Goal: Task Accomplishment & Management: Manage account settings

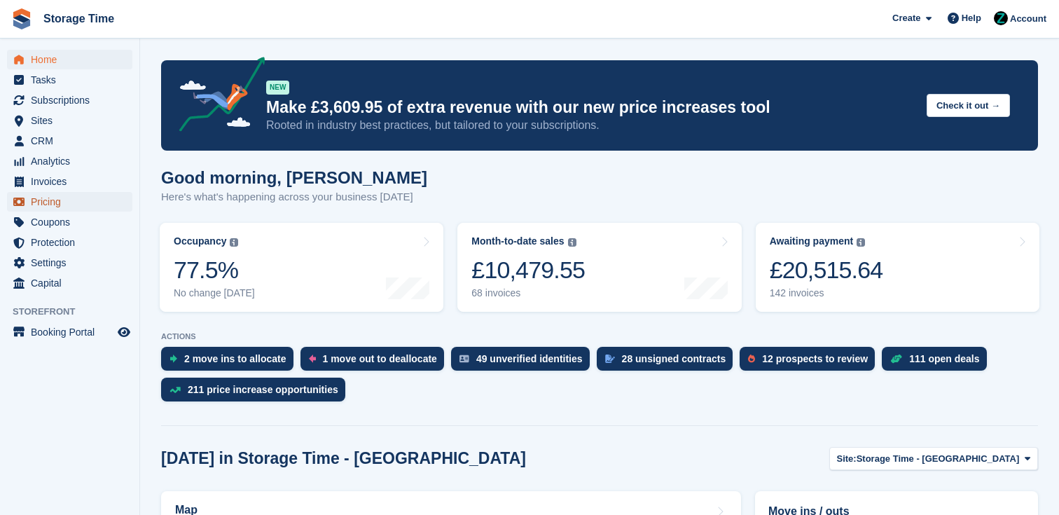
click at [48, 196] on span "Pricing" at bounding box center [73, 202] width 84 height 20
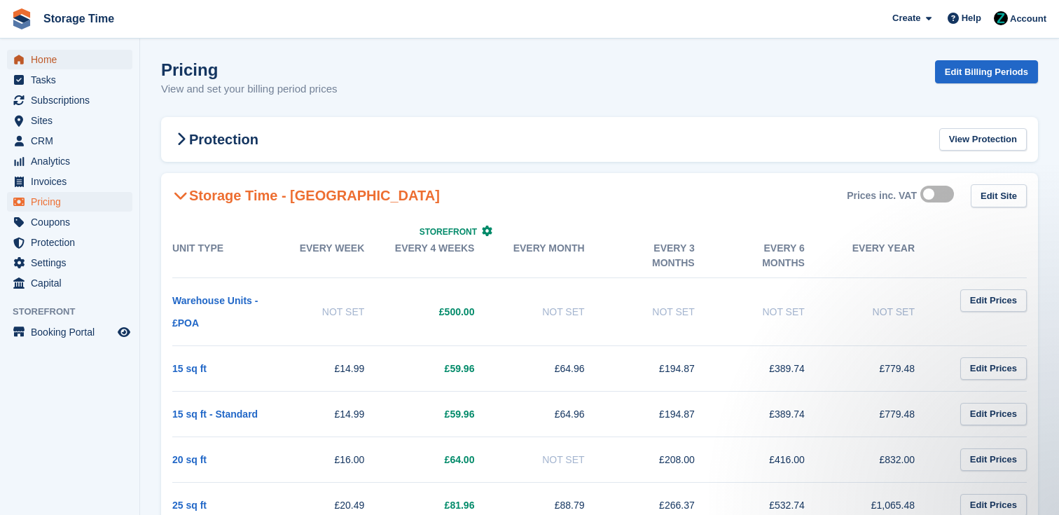
click at [84, 57] on span "Home" at bounding box center [73, 60] width 84 height 20
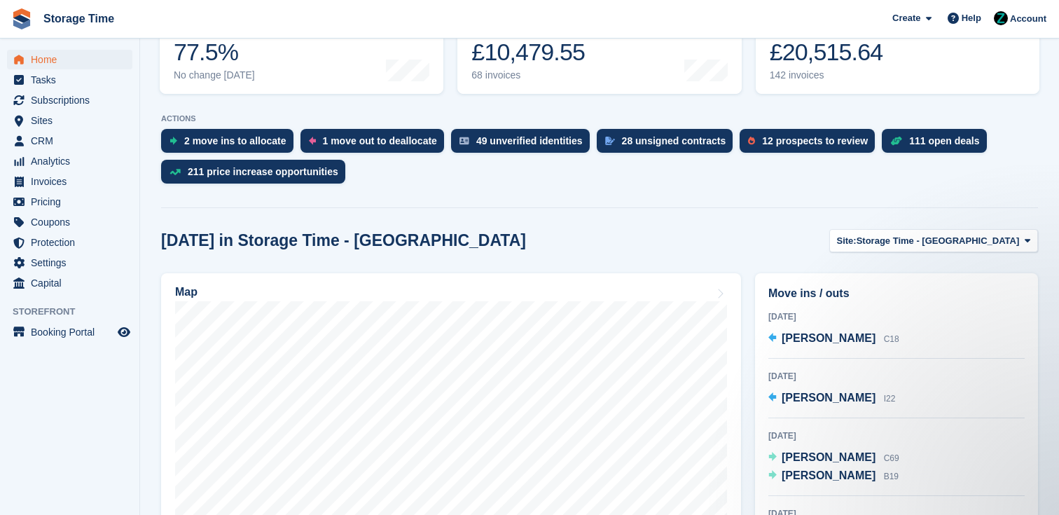
scroll to position [219, 0]
click at [674, 280] on link "Map" at bounding box center [451, 455] width 580 height 364
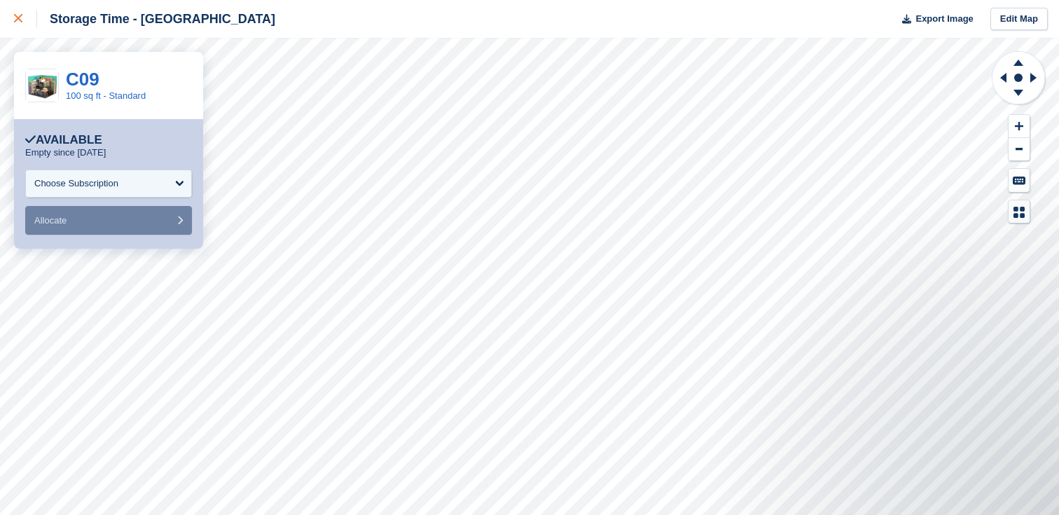
click at [12, 29] on link at bounding box center [18, 19] width 37 height 38
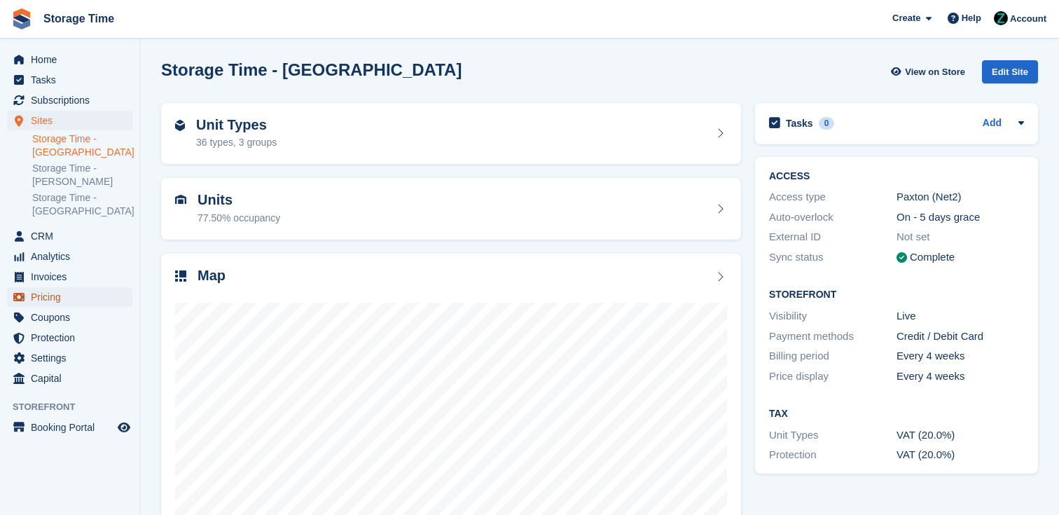
click at [84, 306] on span "Pricing" at bounding box center [73, 297] width 84 height 20
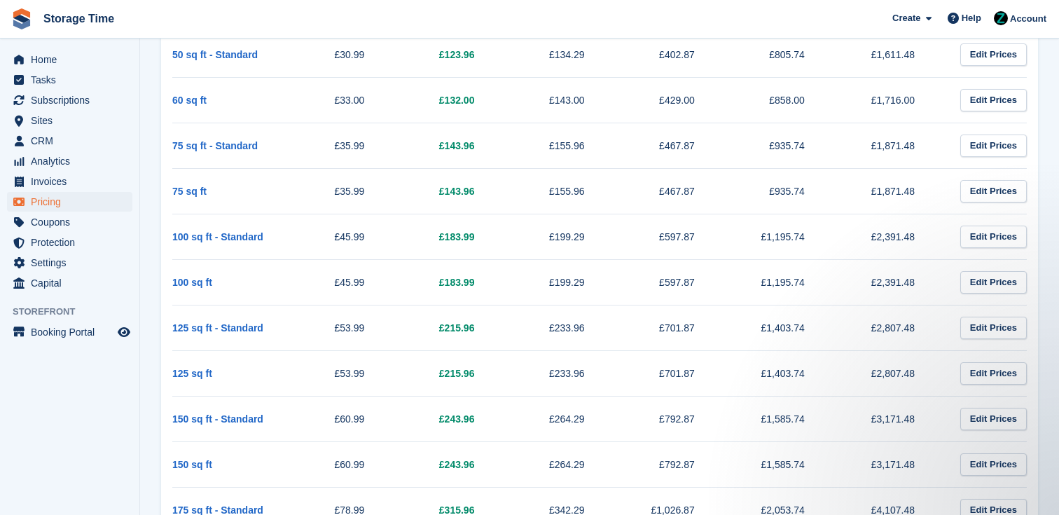
drag, startPoint x: 325, startPoint y: 421, endPoint x: 372, endPoint y: 421, distance: 46.9
click at [373, 421] on td "£60.99" at bounding box center [337, 419] width 110 height 46
click at [372, 421] on td "£60.99" at bounding box center [337, 419] width 110 height 46
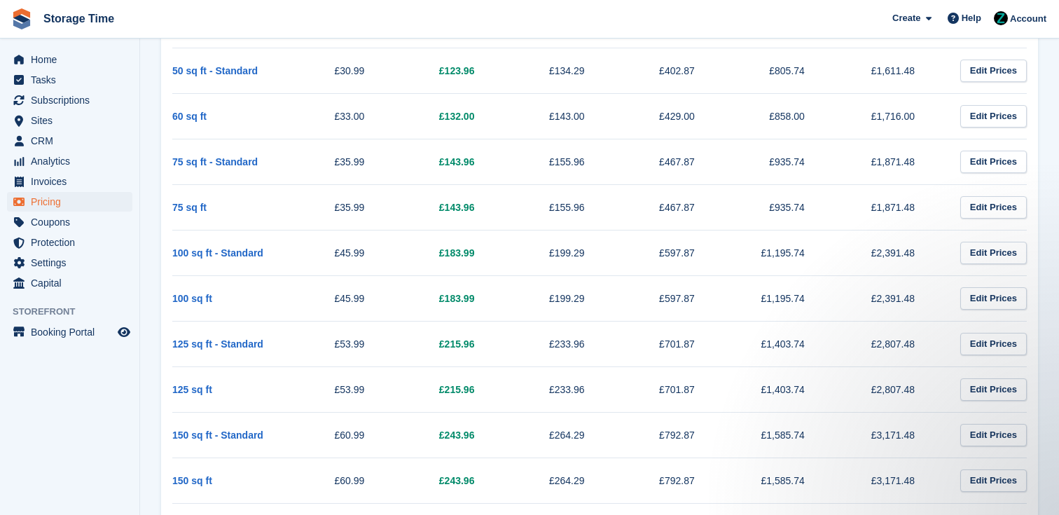
scroll to position [837, 0]
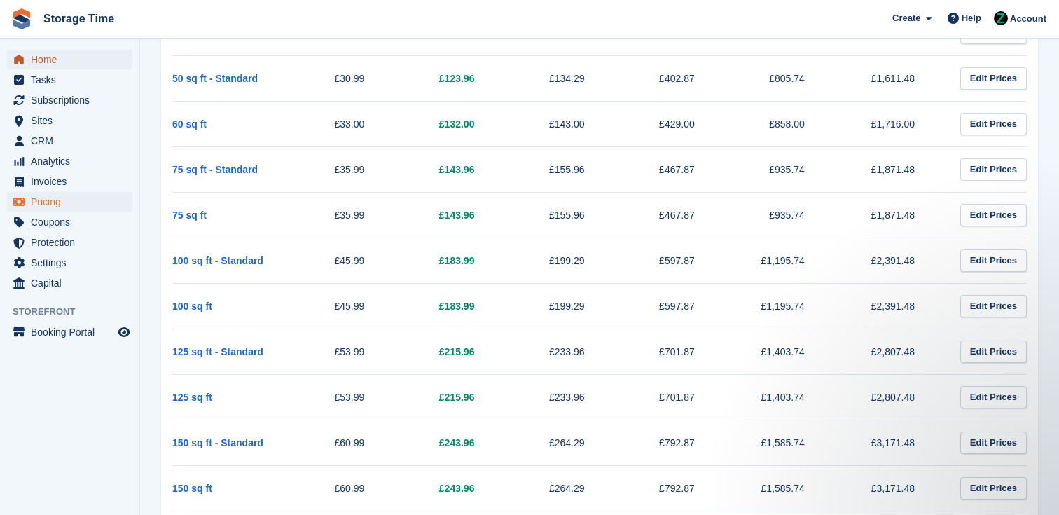
click at [69, 56] on span "Home" at bounding box center [73, 60] width 84 height 20
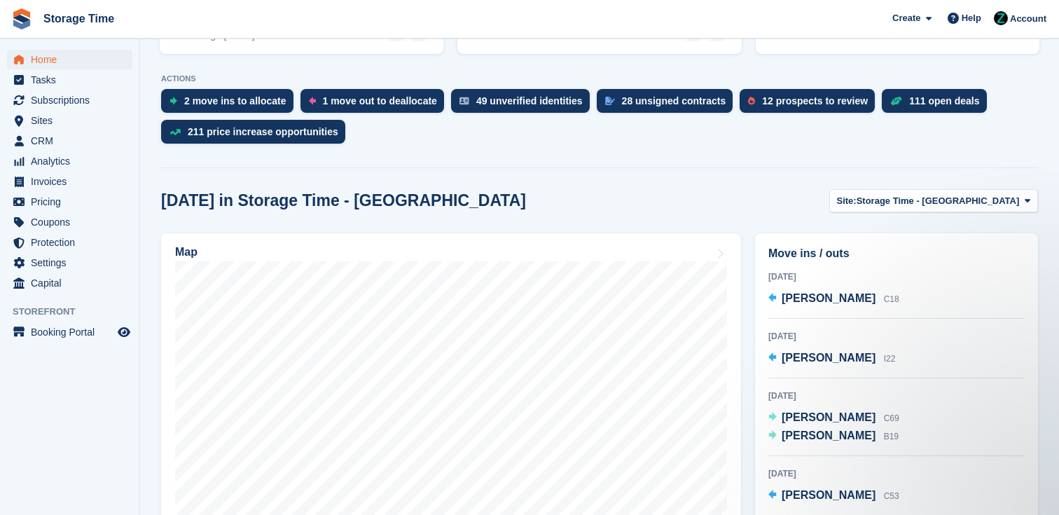
scroll to position [338, 0]
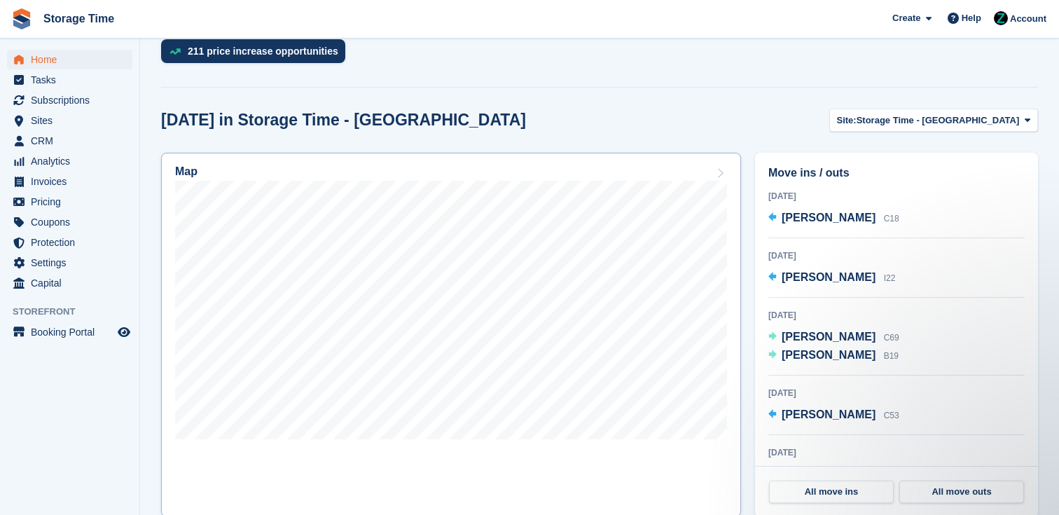
click at [709, 165] on div "Map" at bounding box center [451, 172] width 552 height 15
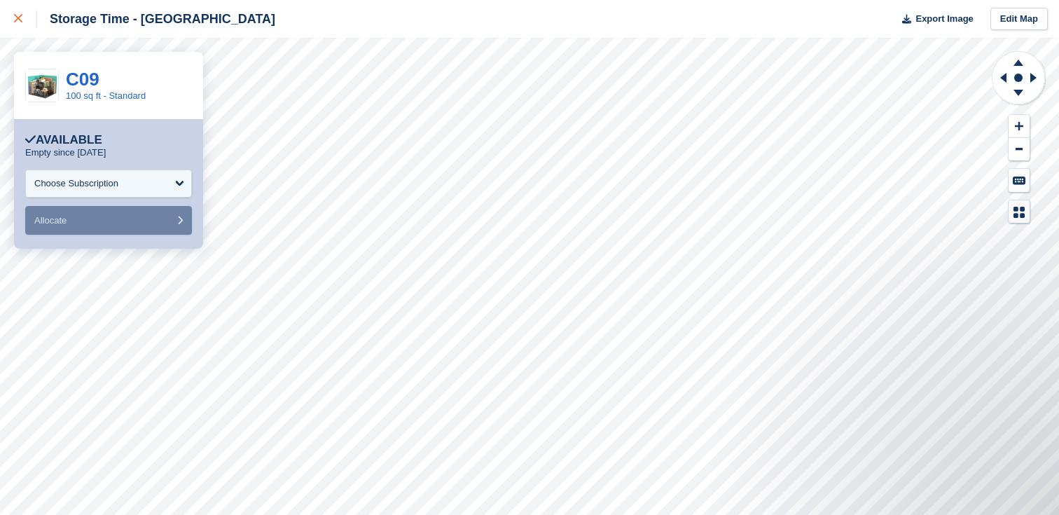
click at [33, 17] on div at bounding box center [25, 19] width 23 height 17
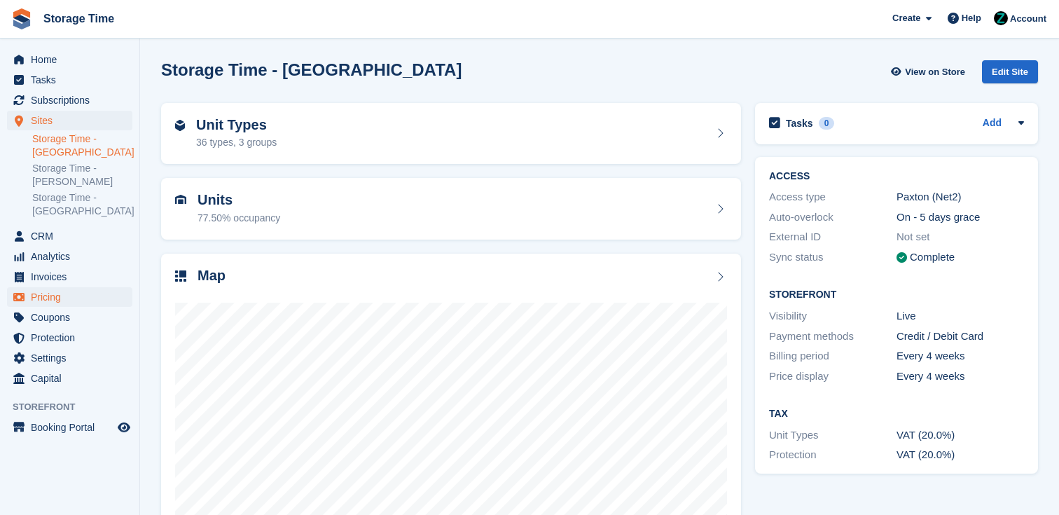
click at [71, 287] on span "Pricing" at bounding box center [73, 297] width 84 height 20
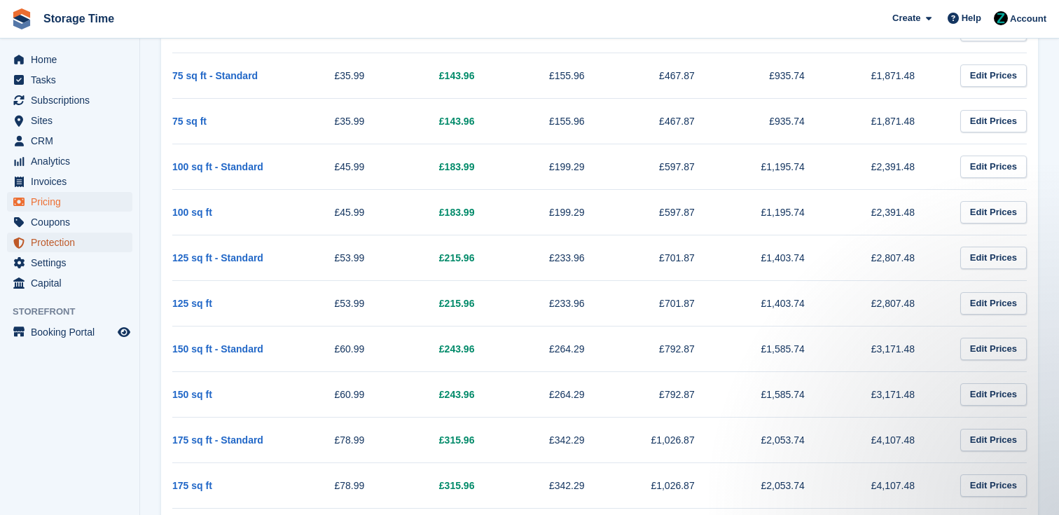
click at [41, 240] on span "Protection" at bounding box center [73, 243] width 84 height 20
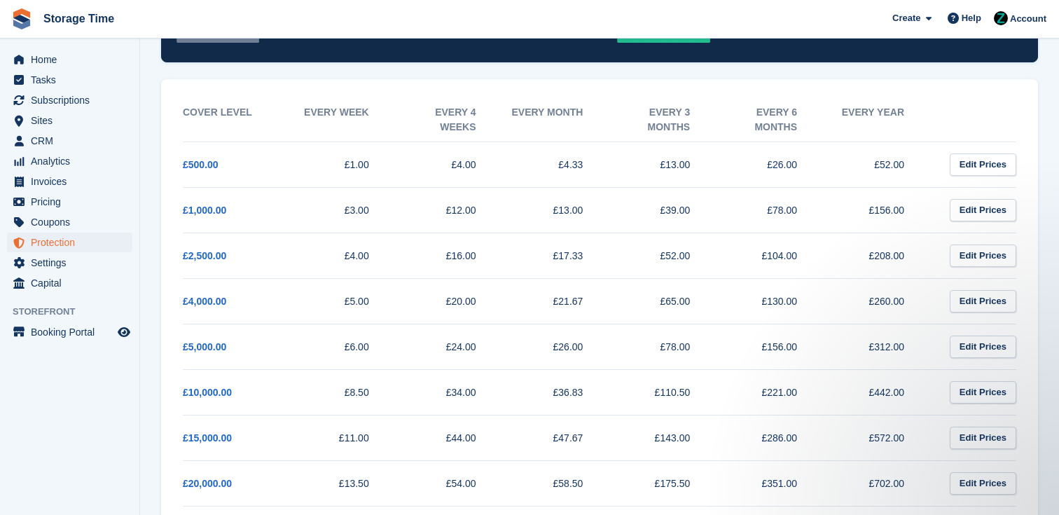
drag, startPoint x: 383, startPoint y: 254, endPoint x: 331, endPoint y: 254, distance: 51.1
click at [331, 254] on td "£4.00" at bounding box center [343, 256] width 107 height 46
click at [375, 233] on td "£4.00" at bounding box center [343, 256] width 107 height 46
drag, startPoint x: 376, startPoint y: 252, endPoint x: 329, endPoint y: 158, distance: 105.9
click at [329, 158] on tbody "£500.00 £1.00 £4.00 £4.33 £13.00 £26.00 £52.00 Edit Prices £1,000.00 £3.00 £12.…" at bounding box center [600, 347] width 834 height 410
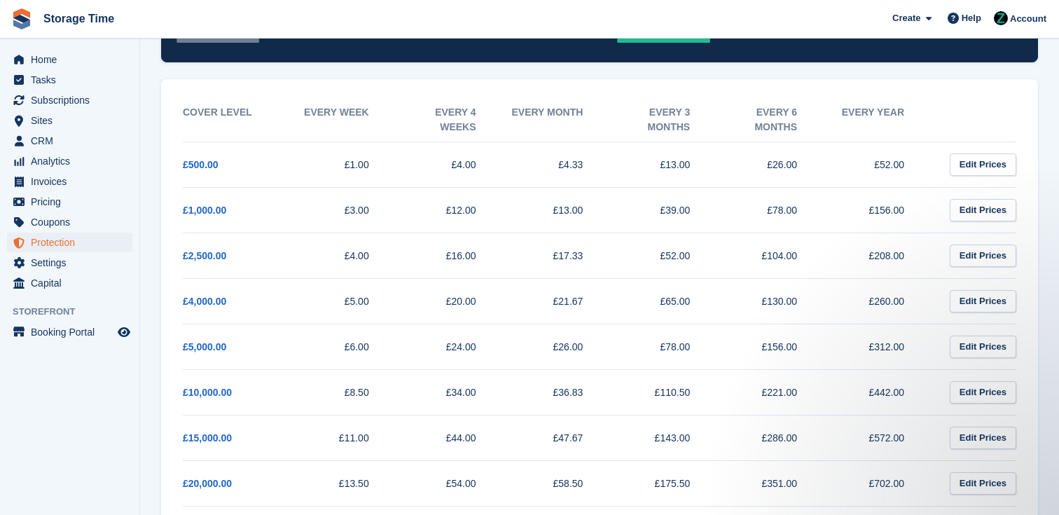
click at [329, 158] on td "£1.00" at bounding box center [343, 165] width 107 height 46
drag, startPoint x: 329, startPoint y: 158, endPoint x: 380, endPoint y: 371, distance: 219.7
click at [380, 372] on tbody "£500.00 £1.00 £4.00 £4.33 £13.00 £26.00 £52.00 Edit Prices £1,000.00 £3.00 £12.…" at bounding box center [600, 347] width 834 height 410
click at [399, 335] on td "£24.00" at bounding box center [450, 347] width 107 height 46
drag, startPoint x: 383, startPoint y: 398, endPoint x: 335, endPoint y: 162, distance: 241.0
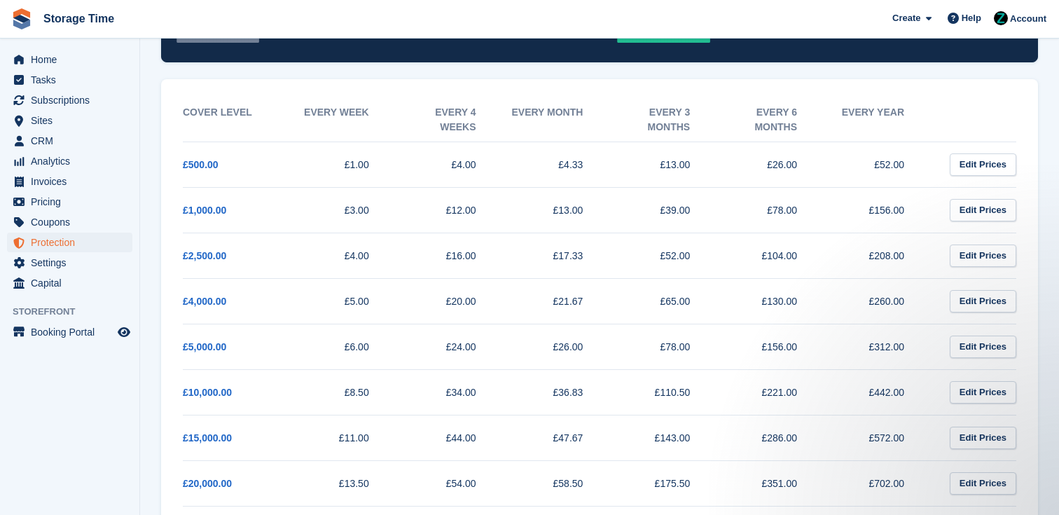
click at [335, 162] on tbody "£500.00 £1.00 £4.00 £4.33 £13.00 £26.00 £52.00 Edit Prices £1,000.00 £3.00 £12.…" at bounding box center [600, 347] width 834 height 410
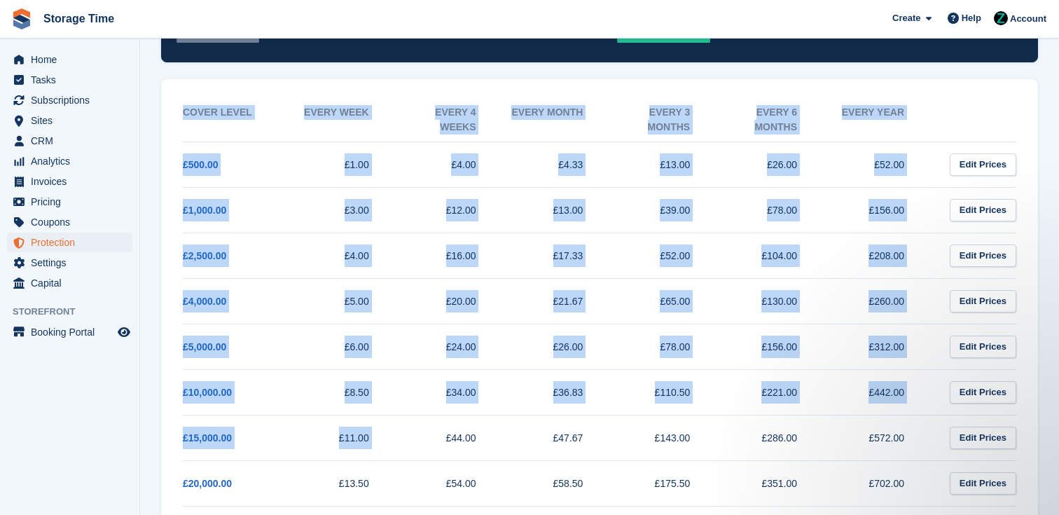
drag, startPoint x: 175, startPoint y: 153, endPoint x: 445, endPoint y: 421, distance: 380.5
click at [445, 421] on div "Cover Level Every week Every 4 weeks Every month Every 3 months Every 6 months …" at bounding box center [600, 323] width 856 height 480
click at [410, 410] on td "£34.00" at bounding box center [450, 392] width 107 height 46
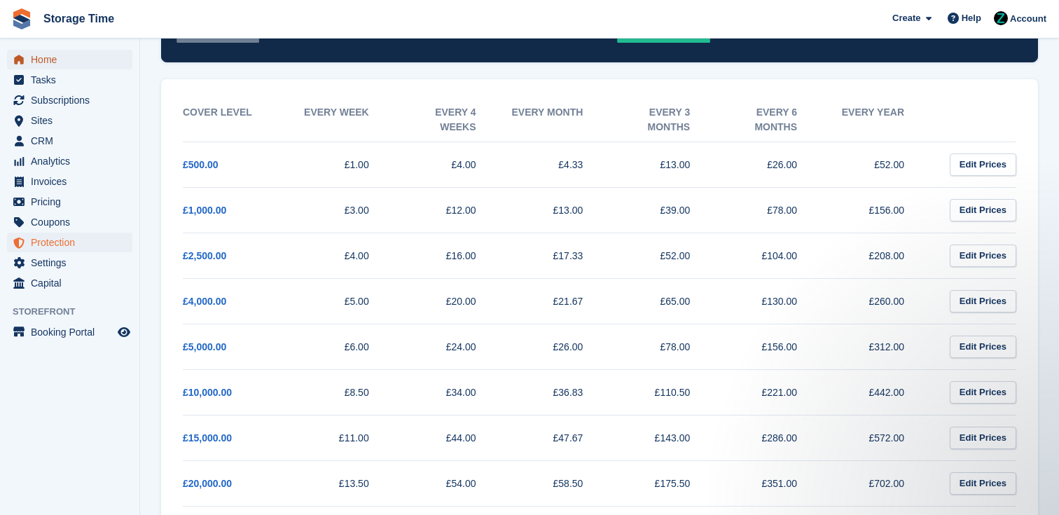
click at [77, 52] on span "Home" at bounding box center [73, 60] width 84 height 20
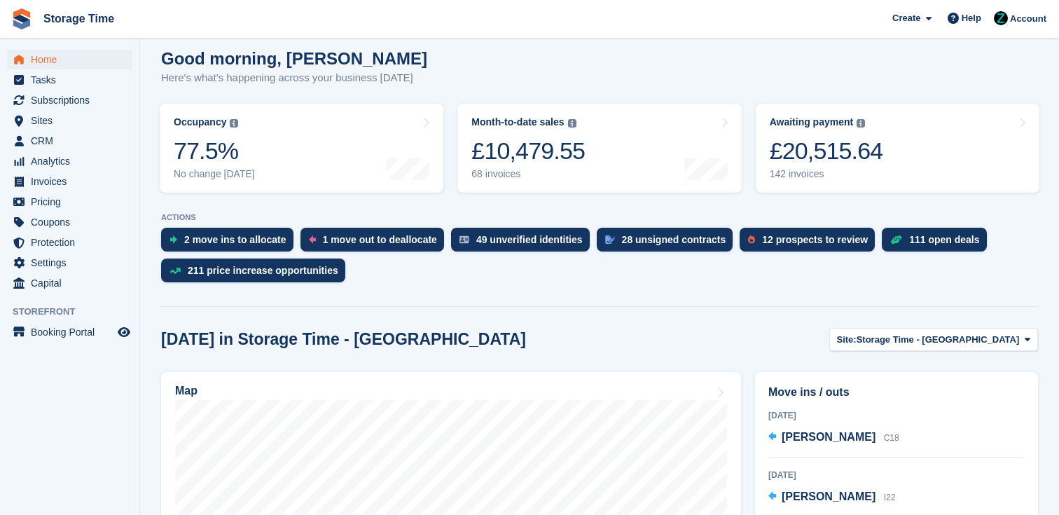
scroll to position [394, 0]
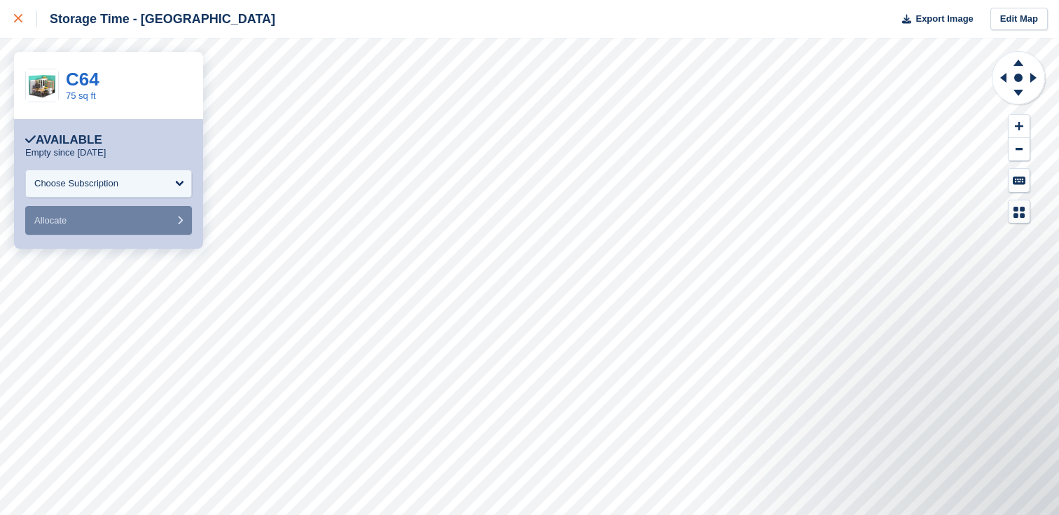
click at [23, 20] on div at bounding box center [25, 19] width 23 height 17
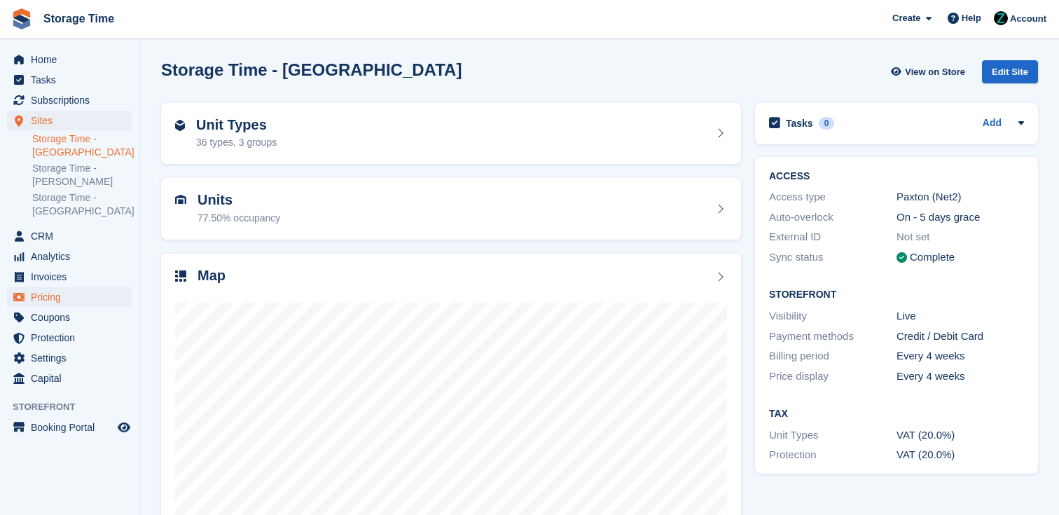
click at [62, 301] on span "Pricing" at bounding box center [73, 297] width 84 height 20
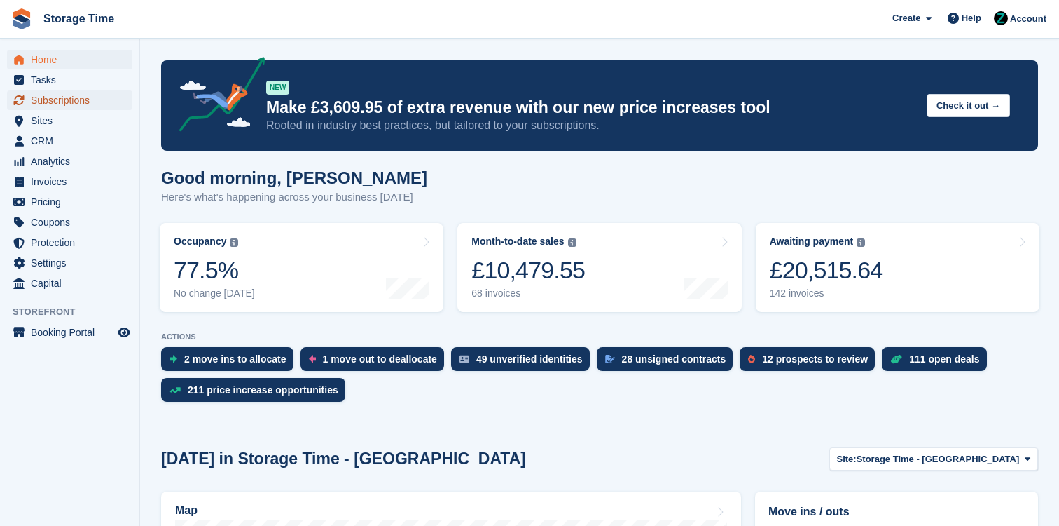
click at [83, 100] on span "Subscriptions" at bounding box center [73, 100] width 84 height 20
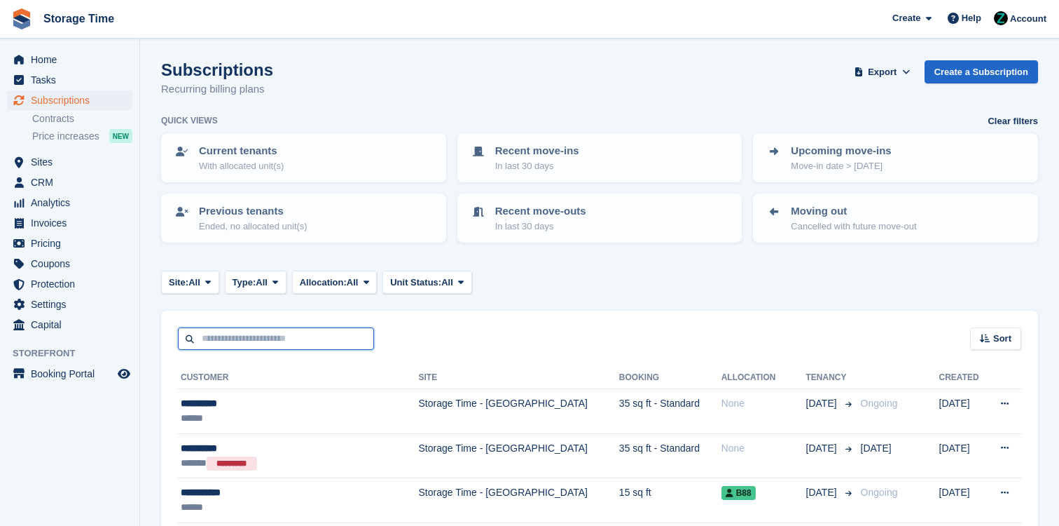
click at [283, 331] on input "text" at bounding box center [276, 338] width 196 height 23
type input "*****"
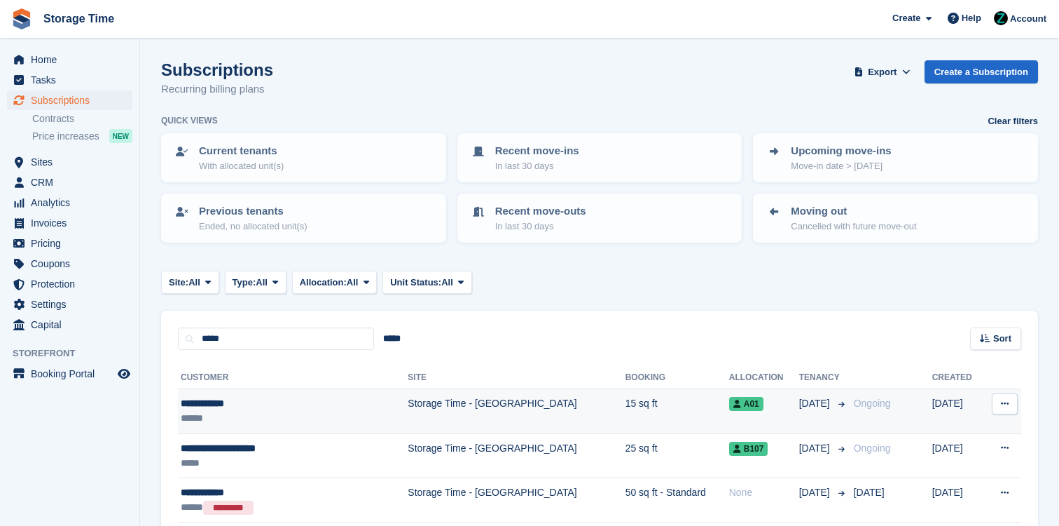
click at [316, 404] on div "**********" at bounding box center [269, 403] width 176 height 15
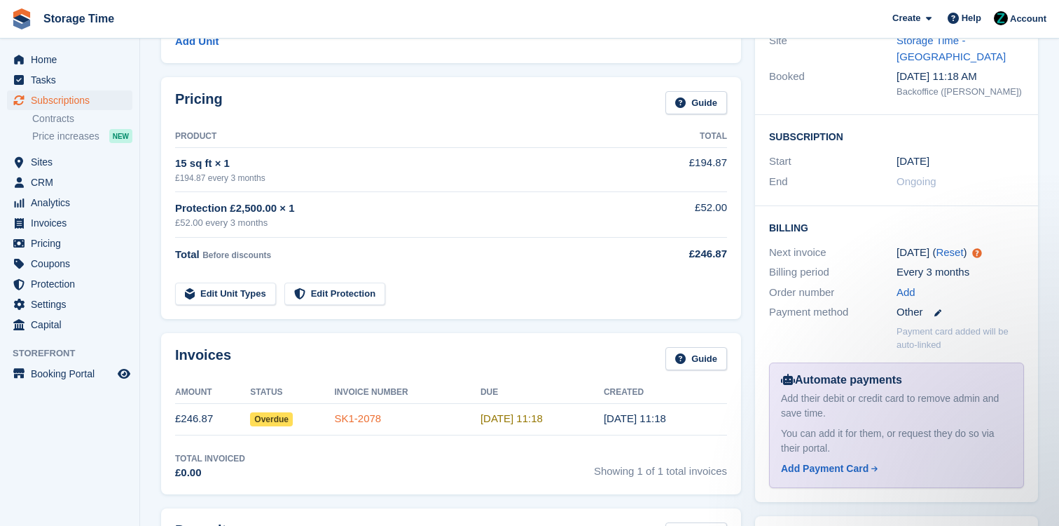
click at [369, 418] on link "SK1-2078" at bounding box center [357, 418] width 47 height 12
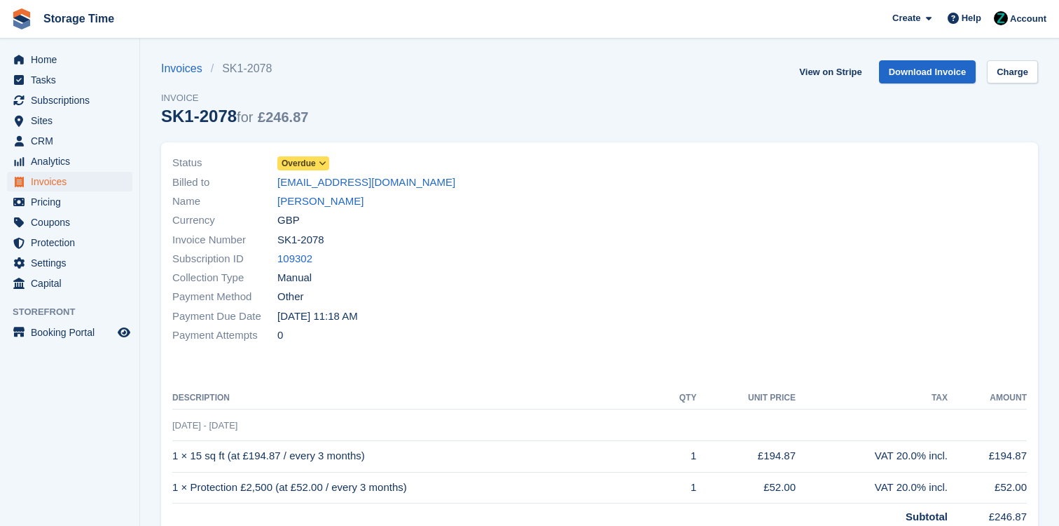
click at [311, 163] on span "Overdue" at bounding box center [299, 163] width 34 height 13
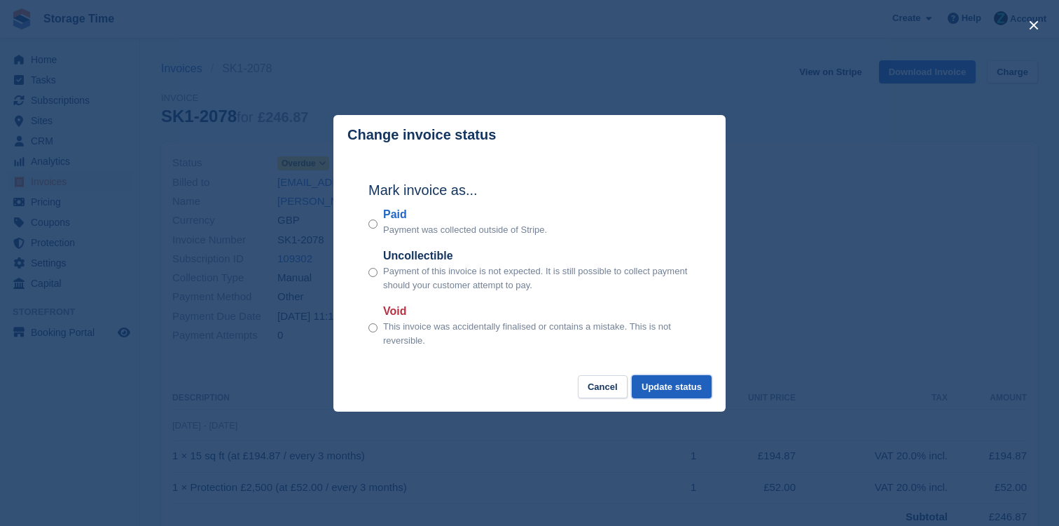
click at [663, 393] on button "Update status" at bounding box center [672, 386] width 80 height 23
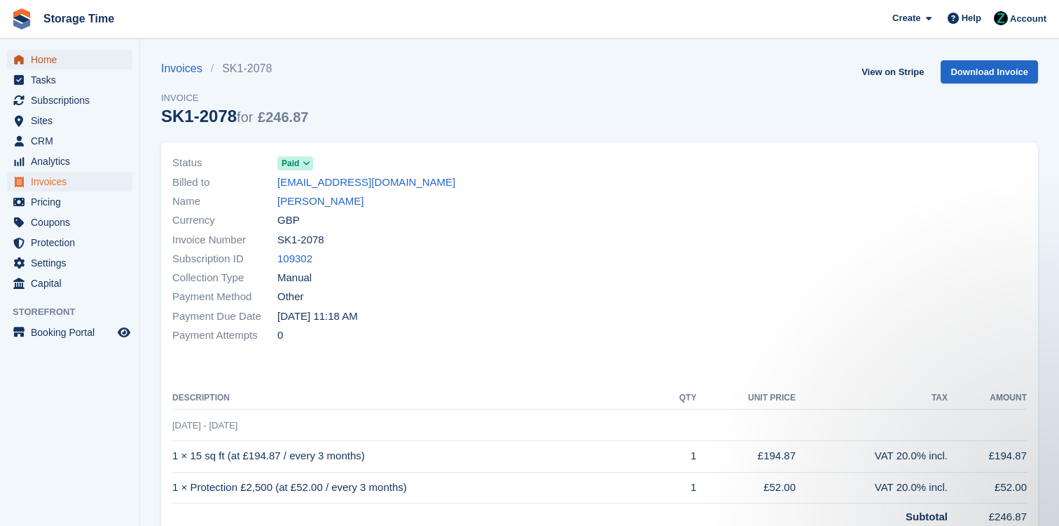
click at [83, 62] on span "Home" at bounding box center [73, 60] width 84 height 20
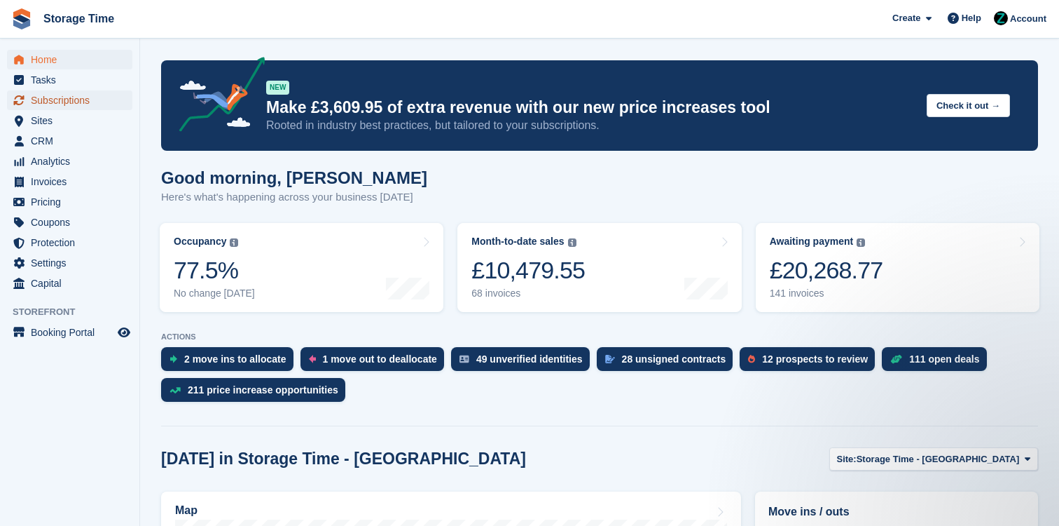
click at [79, 104] on span "Subscriptions" at bounding box center [73, 100] width 84 height 20
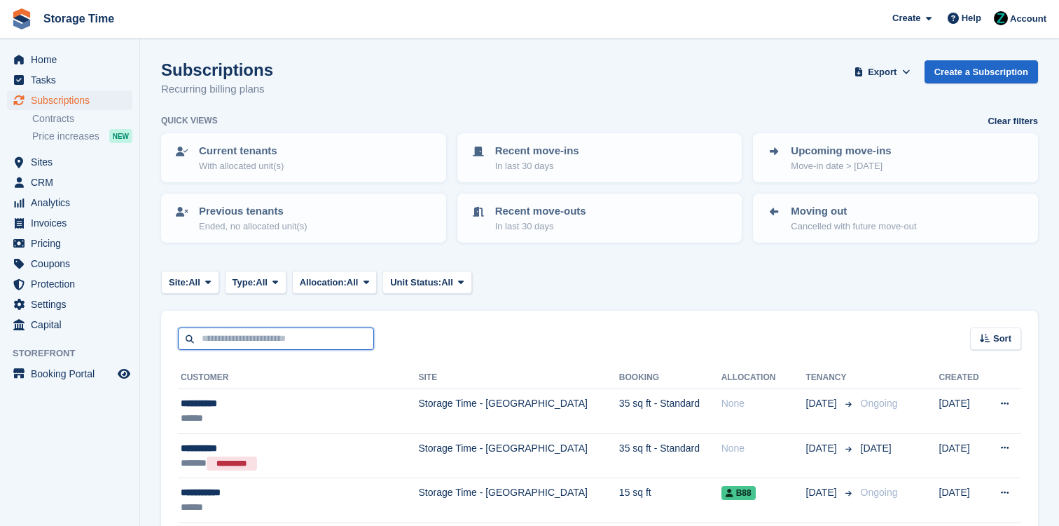
click at [303, 335] on input "text" at bounding box center [276, 338] width 196 height 23
type input "**********"
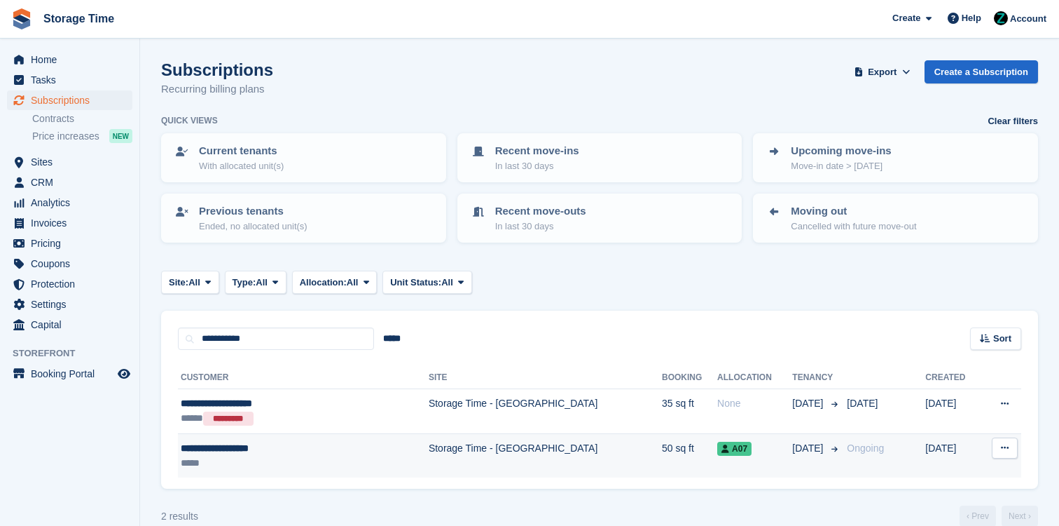
click at [345, 455] on div "*****" at bounding box center [270, 462] width 179 height 15
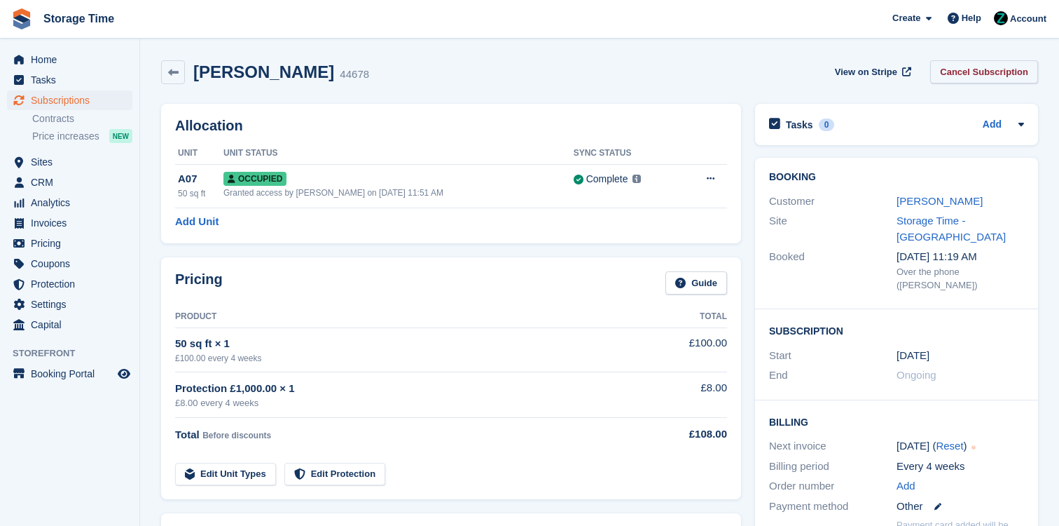
click at [952, 73] on link "Cancel Subscription" at bounding box center [984, 71] width 108 height 23
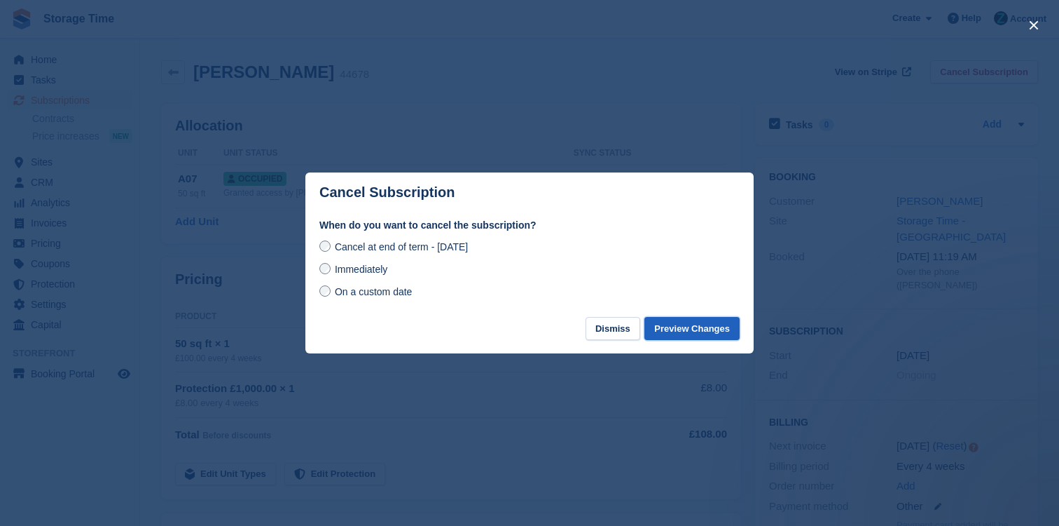
click at [679, 326] on button "Preview Changes" at bounding box center [692, 328] width 95 height 23
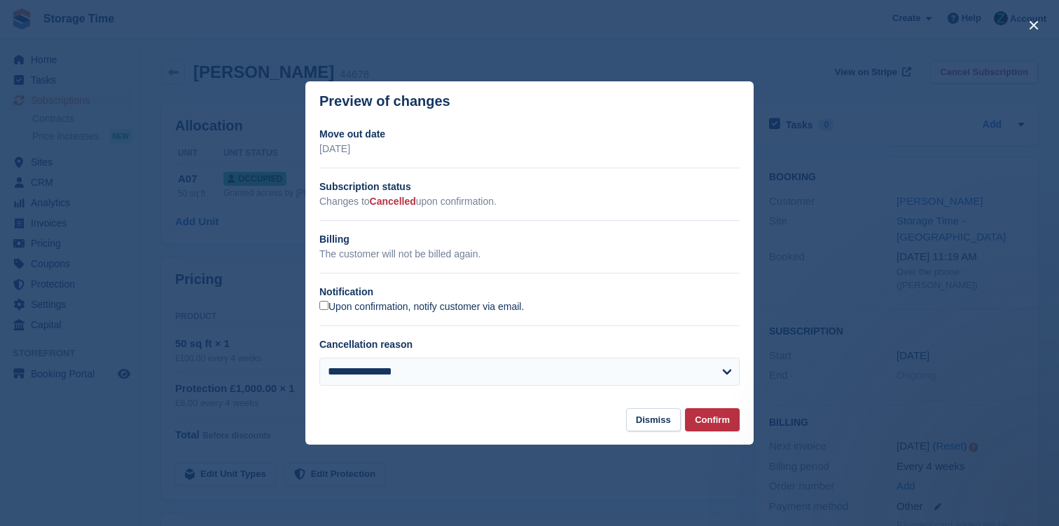
click at [343, 308] on label "Upon confirmation, notify customer via email." at bounding box center [422, 307] width 205 height 13
click at [423, 390] on div "**********" at bounding box center [530, 376] width 420 height 39
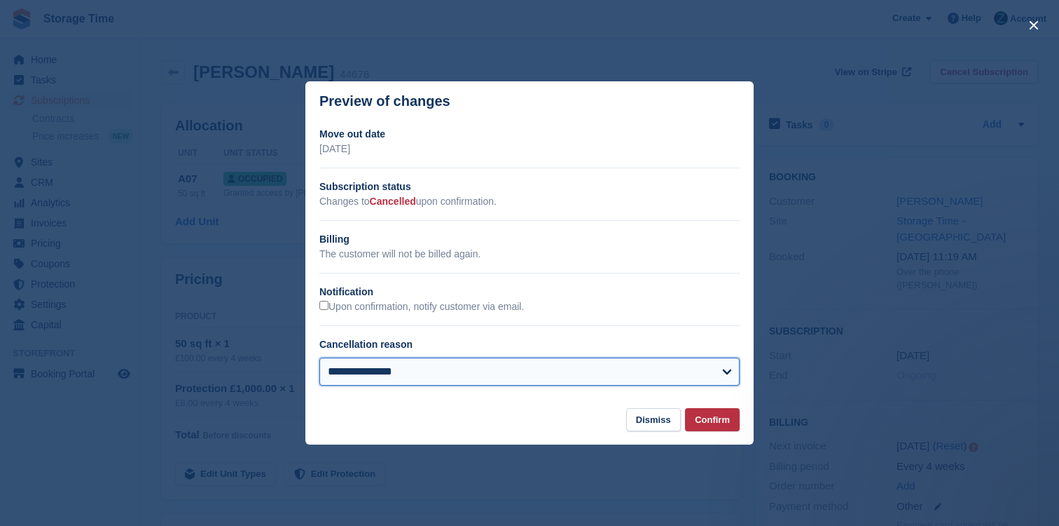
click at [443, 369] on select "**********" at bounding box center [530, 371] width 420 height 28
select select
click at [320, 357] on select "**********" at bounding box center [530, 371] width 420 height 28
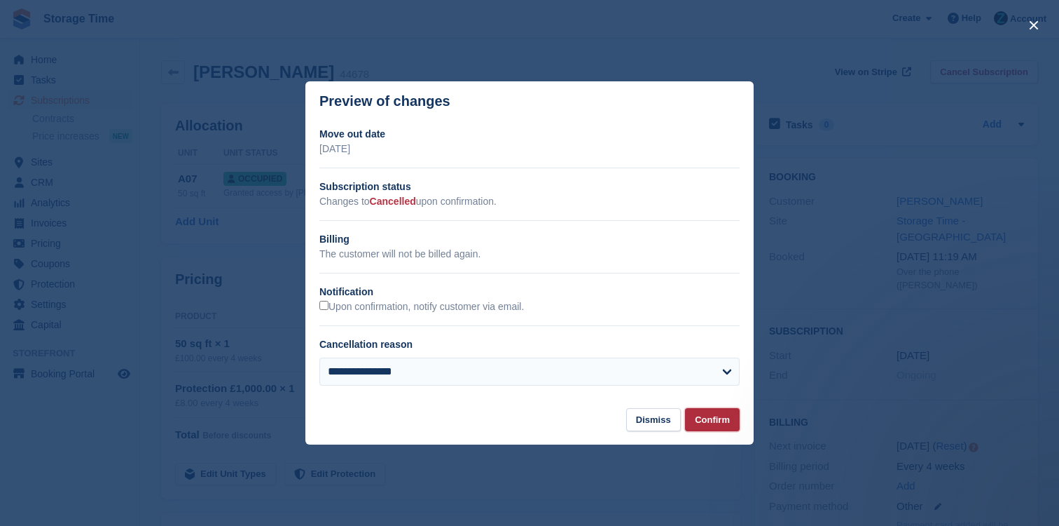
click at [722, 420] on button "Confirm" at bounding box center [712, 419] width 55 height 23
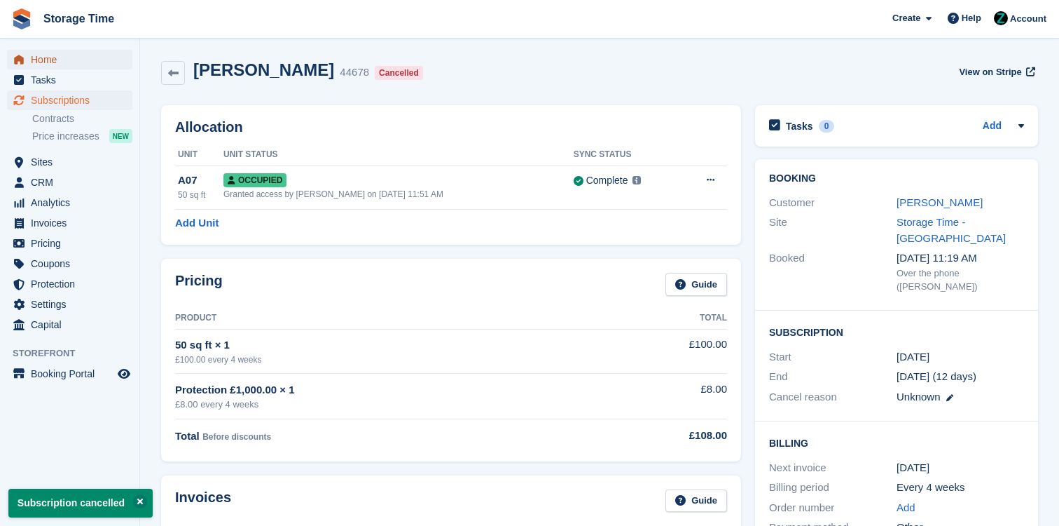
click at [75, 57] on span "Home" at bounding box center [73, 60] width 84 height 20
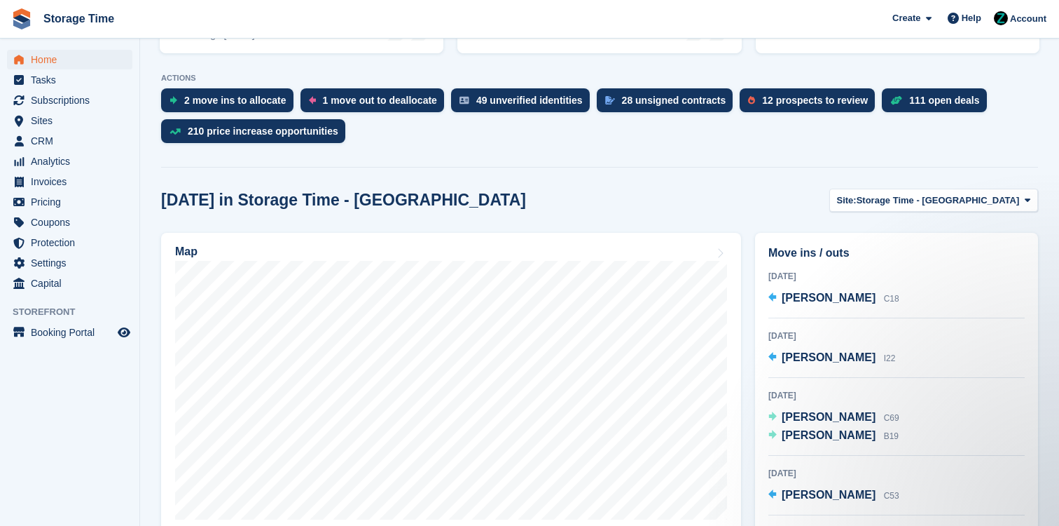
scroll to position [392, 0]
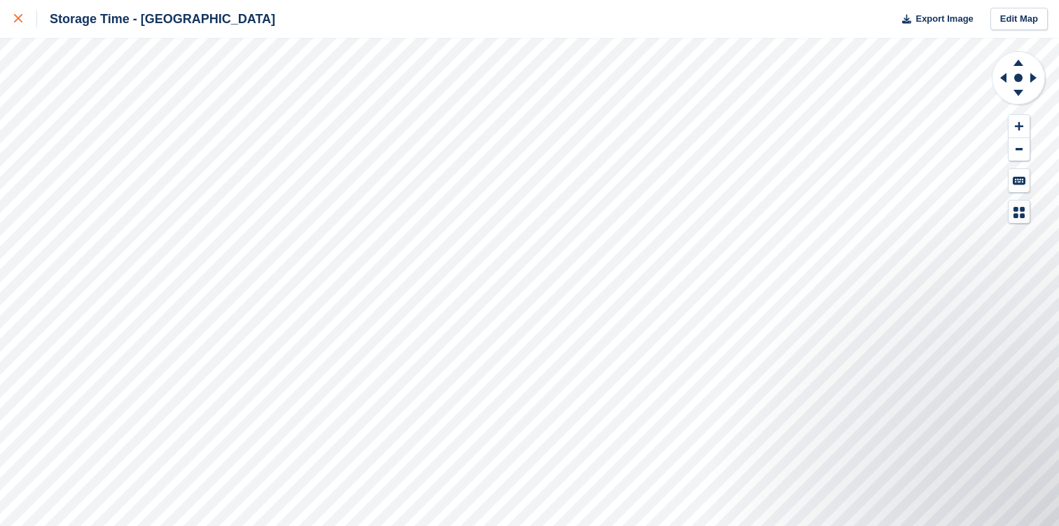
click at [21, 17] on icon at bounding box center [18, 18] width 8 height 8
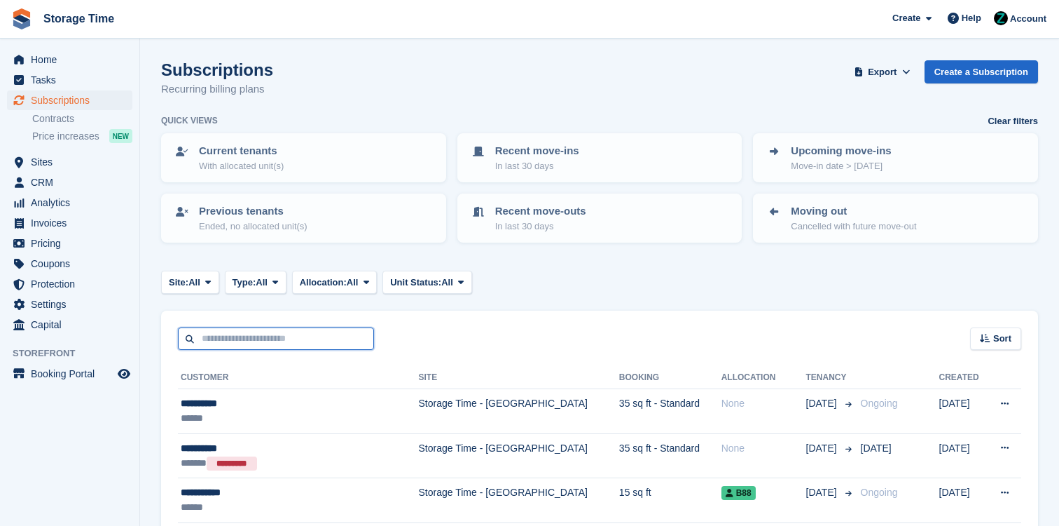
click at [322, 344] on input "text" at bounding box center [276, 338] width 196 height 23
type input "***"
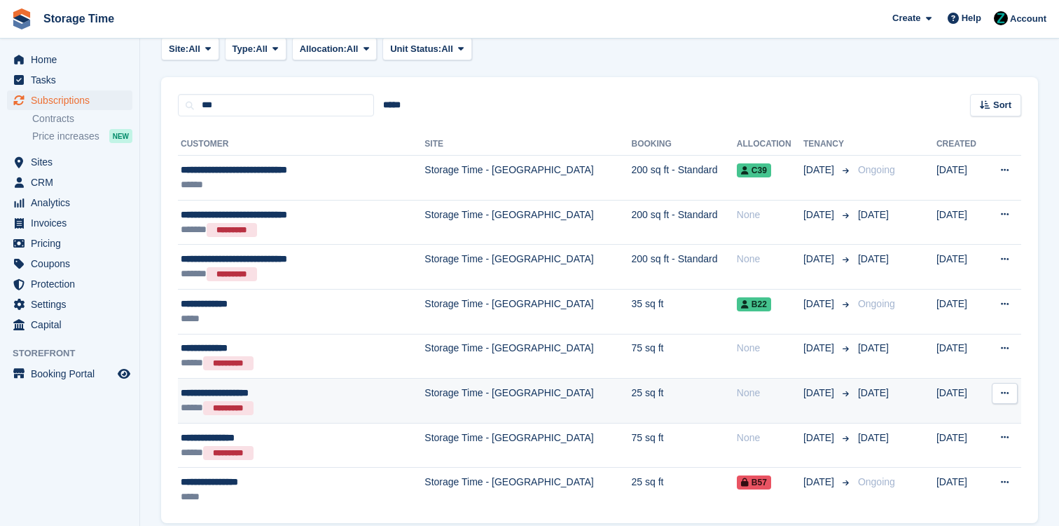
scroll to position [289, 0]
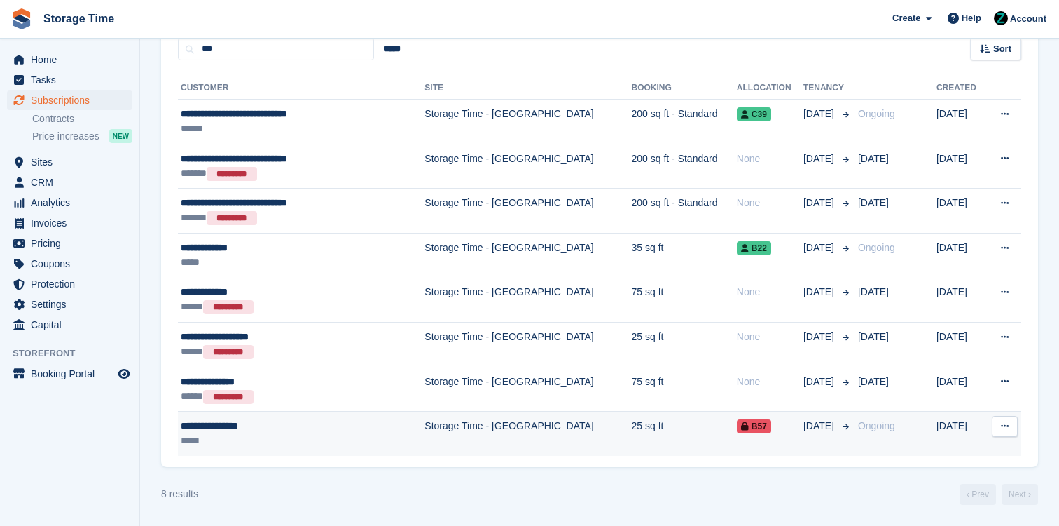
click at [425, 439] on td "Storage Time - [GEOGRAPHIC_DATA]" at bounding box center [528, 433] width 207 height 44
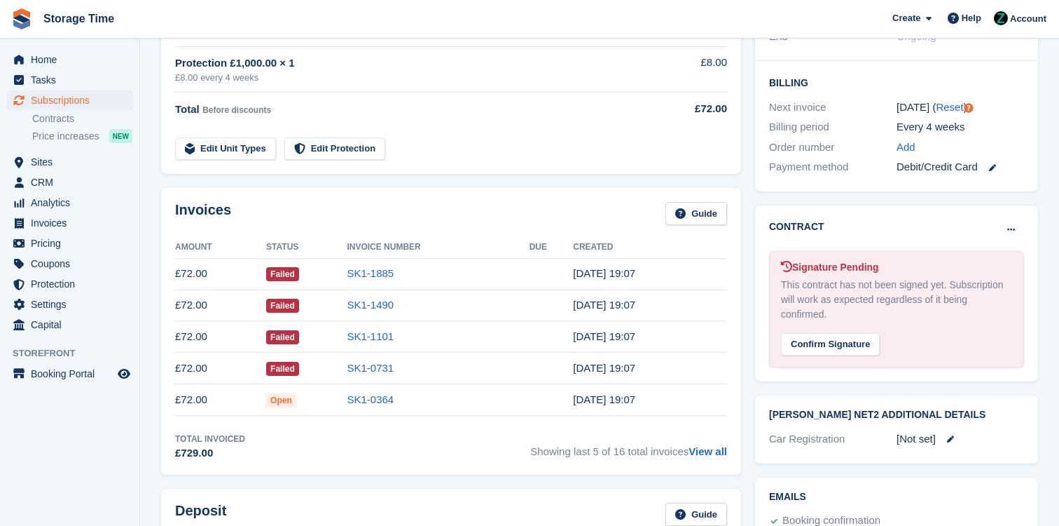
scroll to position [326, 0]
click at [716, 448] on link "View all" at bounding box center [708, 450] width 39 height 12
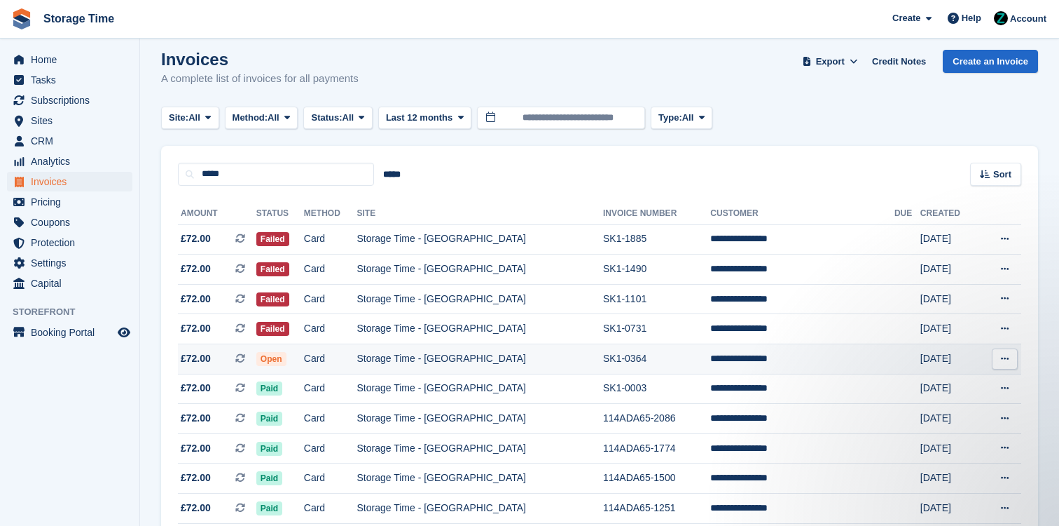
scroll to position [167, 0]
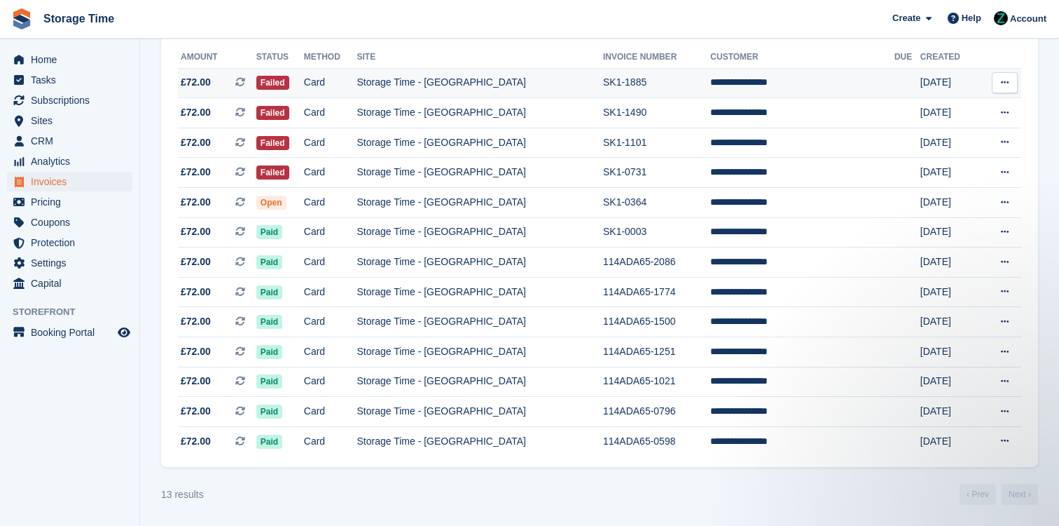
click at [643, 76] on td "SK1-1885" at bounding box center [656, 83] width 107 height 30
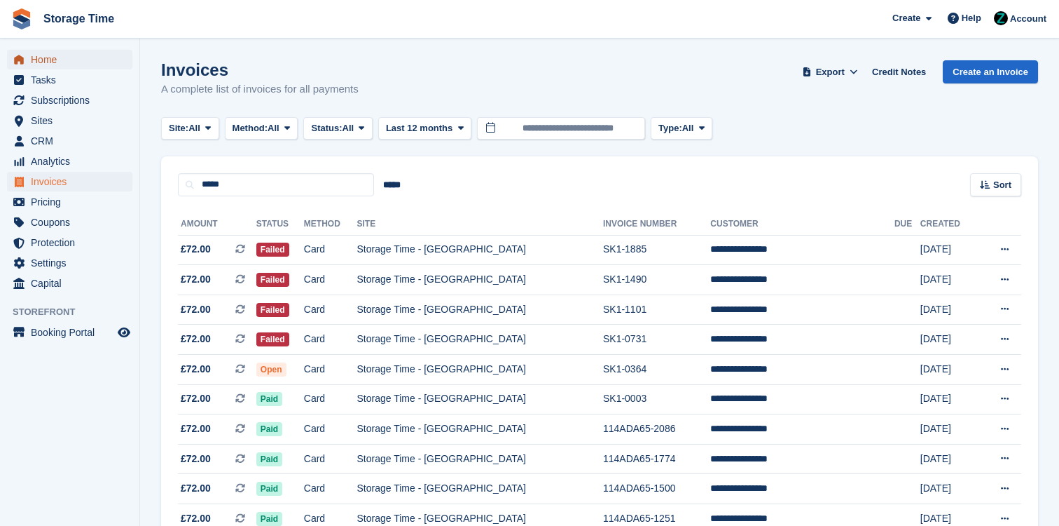
click at [67, 50] on span "Home" at bounding box center [73, 60] width 84 height 20
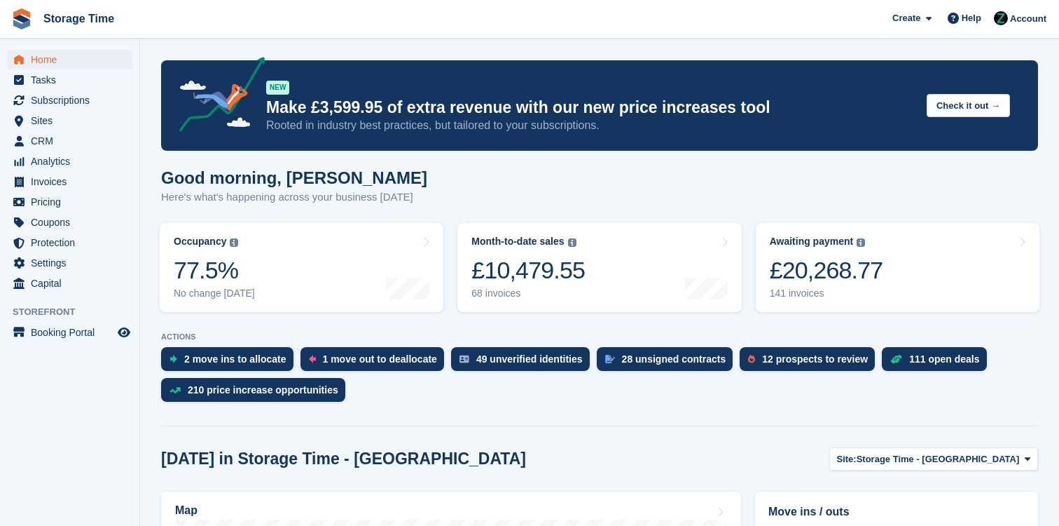
drag, startPoint x: 842, startPoint y: 258, endPoint x: 490, endPoint y: 383, distance: 373.2
click at [842, 258] on div "£20,268.77" at bounding box center [827, 270] width 114 height 29
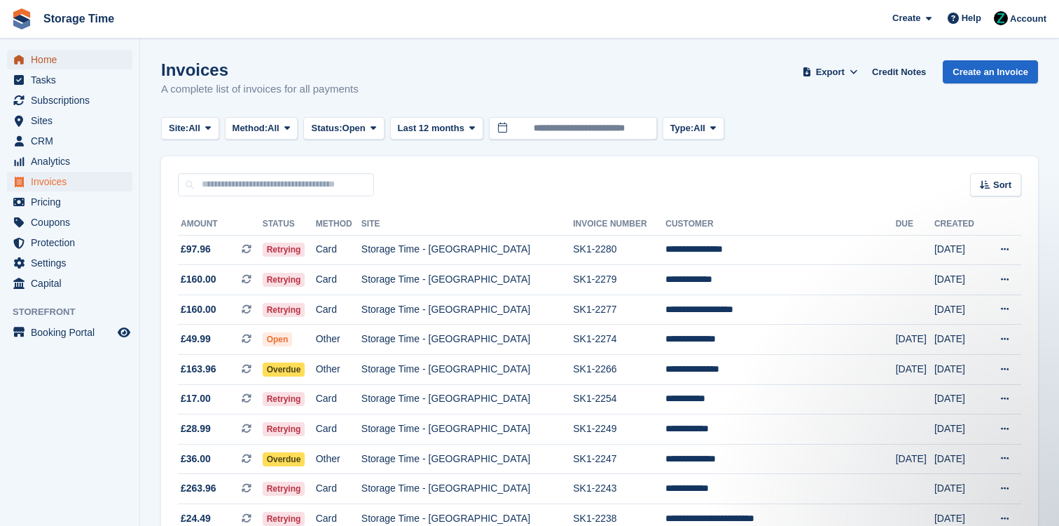
click at [71, 55] on span "Home" at bounding box center [73, 60] width 84 height 20
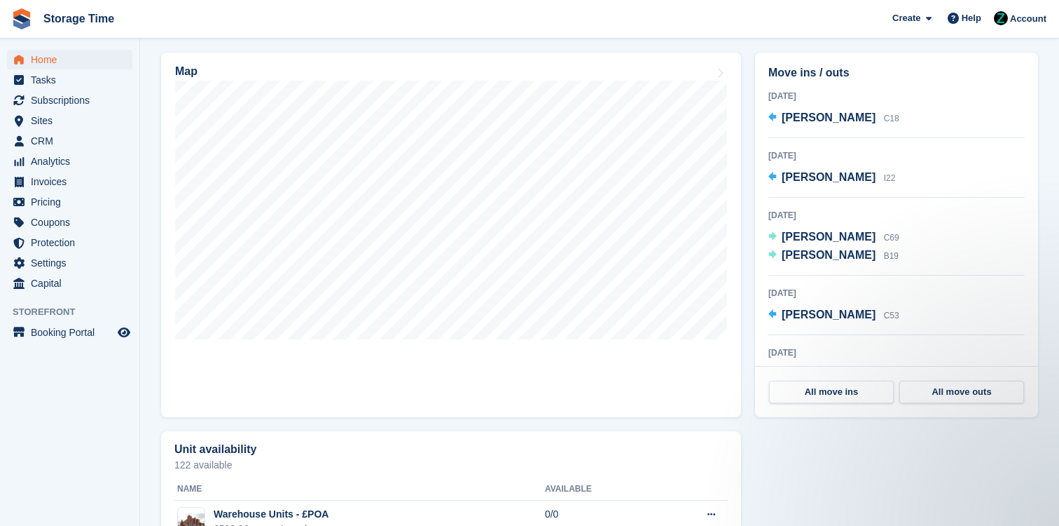
scroll to position [441, 0]
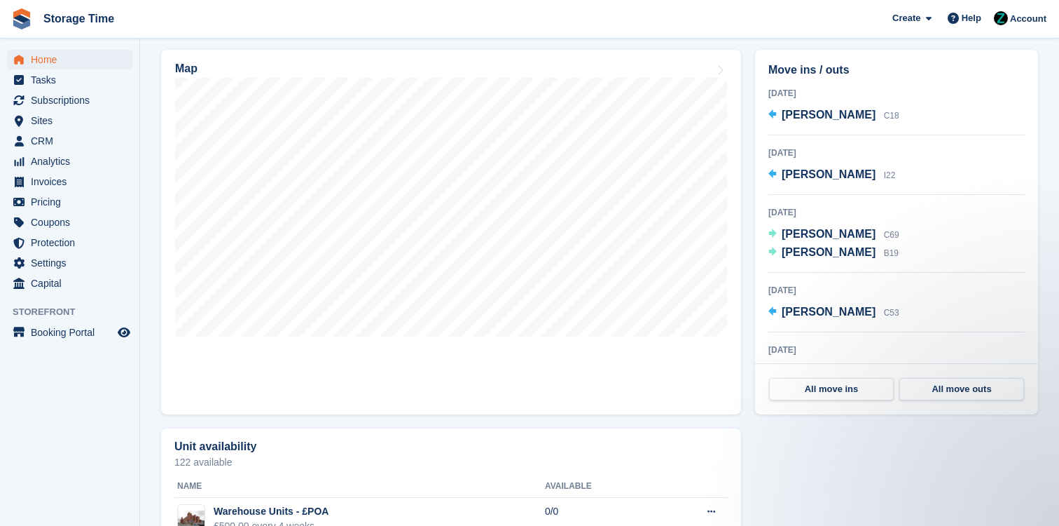
click at [759, 411] on div "All move ins All move outs" at bounding box center [896, 388] width 283 height 51
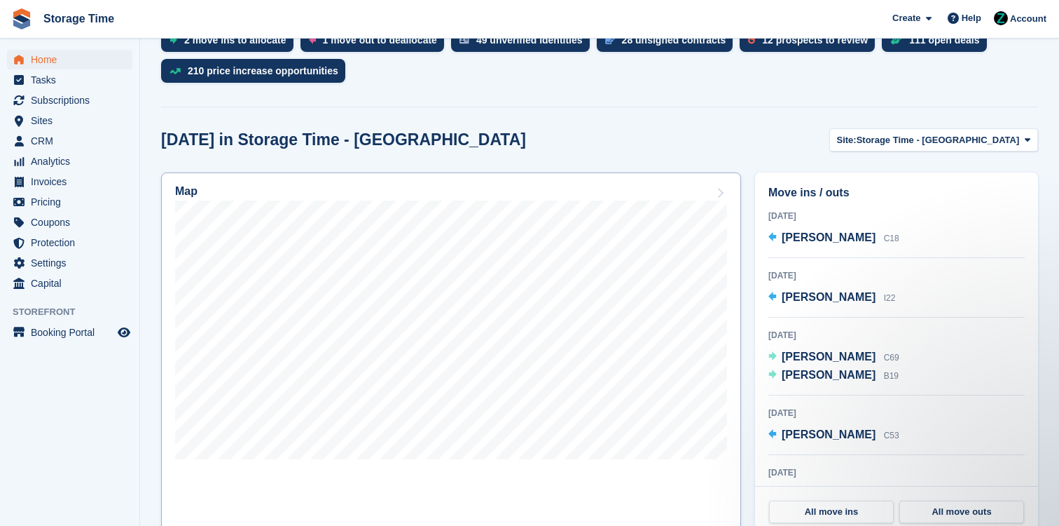
scroll to position [308, 0]
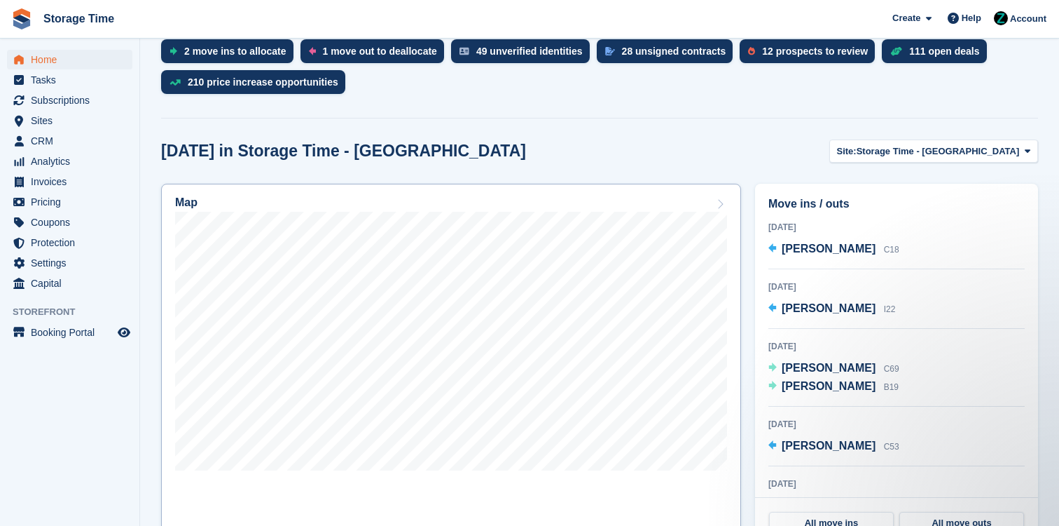
click at [397, 198] on div "Map" at bounding box center [451, 203] width 552 height 15
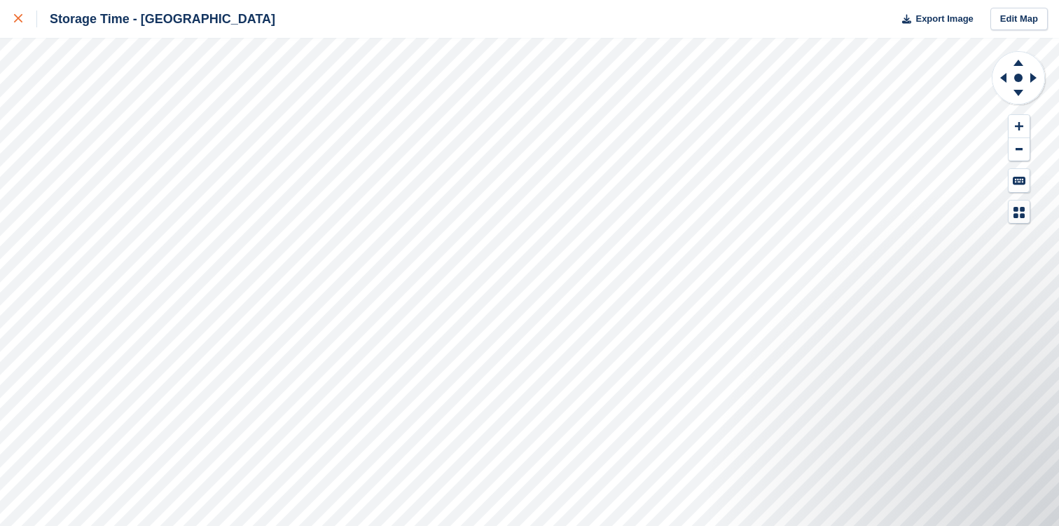
click at [16, 16] on icon at bounding box center [18, 18] width 8 height 8
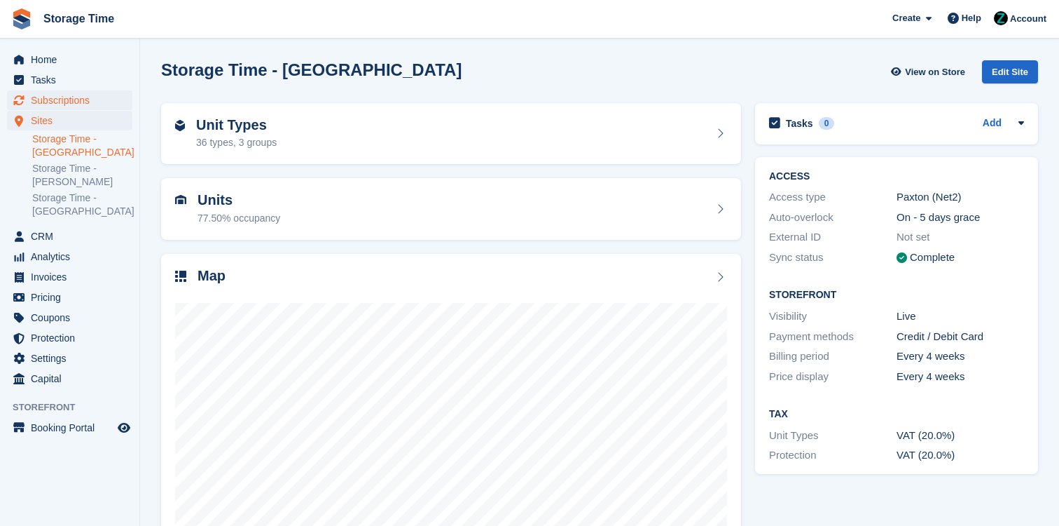
click at [71, 94] on span "Subscriptions" at bounding box center [73, 100] width 84 height 20
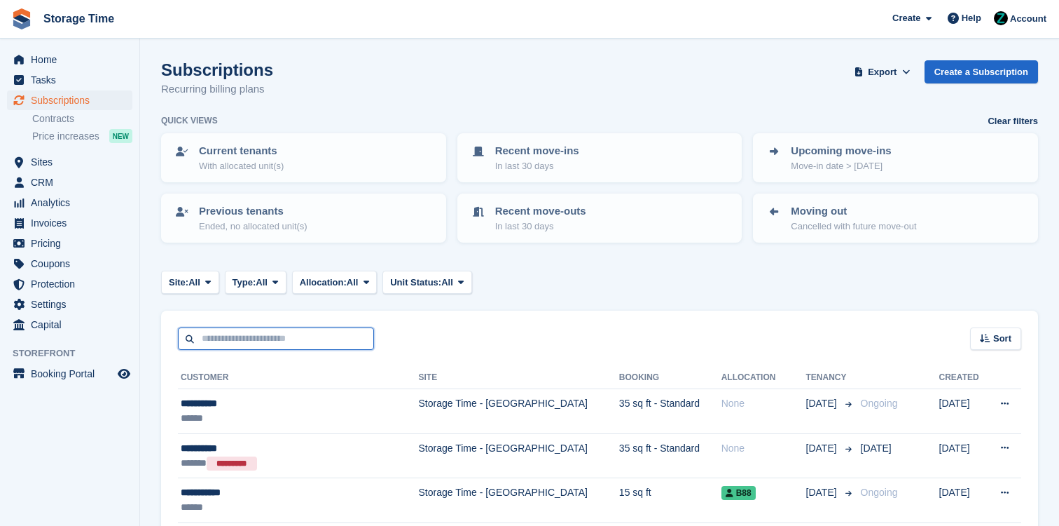
click at [291, 334] on input "text" at bounding box center [276, 338] width 196 height 23
type input "********"
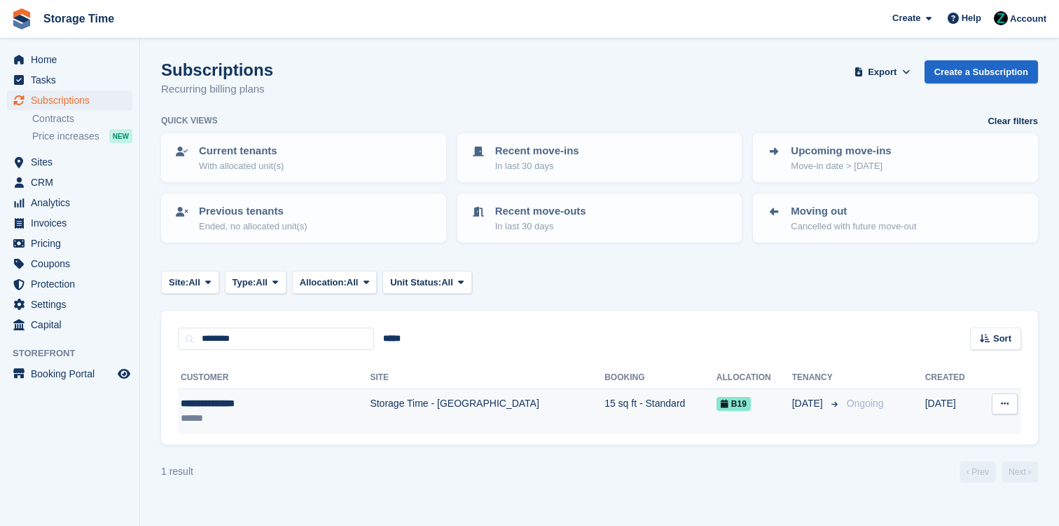
click at [370, 427] on td "Storage Time - [GEOGRAPHIC_DATA]" at bounding box center [487, 411] width 235 height 44
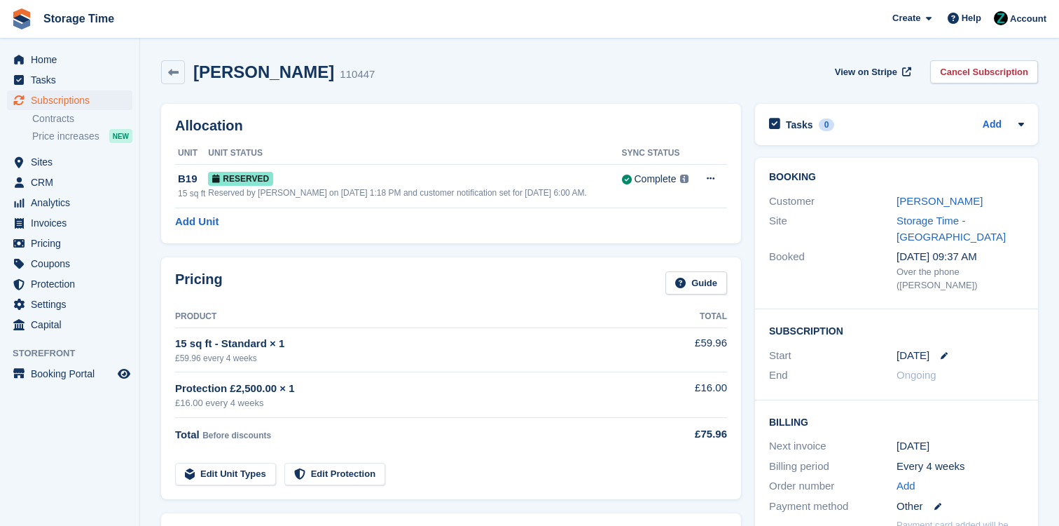
click at [959, 187] on div "Booking Customer [PERSON_NAME] Site Storage Time - [GEOGRAPHIC_DATA] Booked [DA…" at bounding box center [896, 233] width 283 height 151
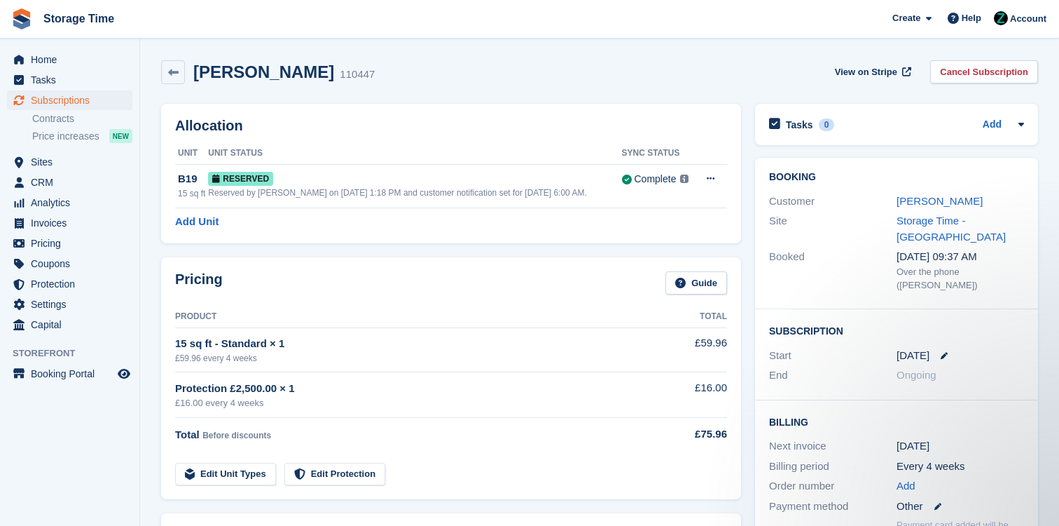
click at [958, 207] on div "[PERSON_NAME]" at bounding box center [961, 201] width 128 height 16
click at [961, 197] on link "[PERSON_NAME]" at bounding box center [940, 201] width 86 height 12
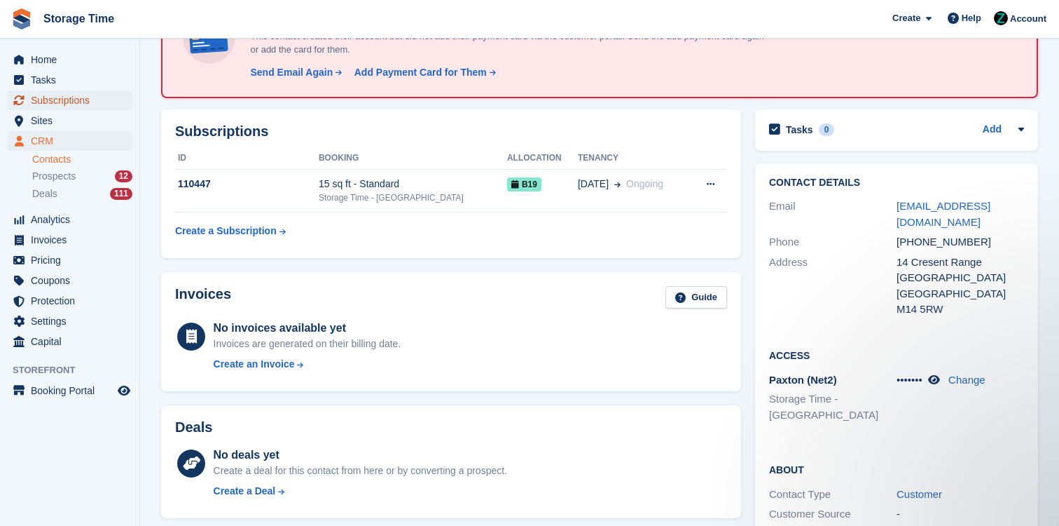
click at [95, 103] on span "Subscriptions" at bounding box center [73, 100] width 84 height 20
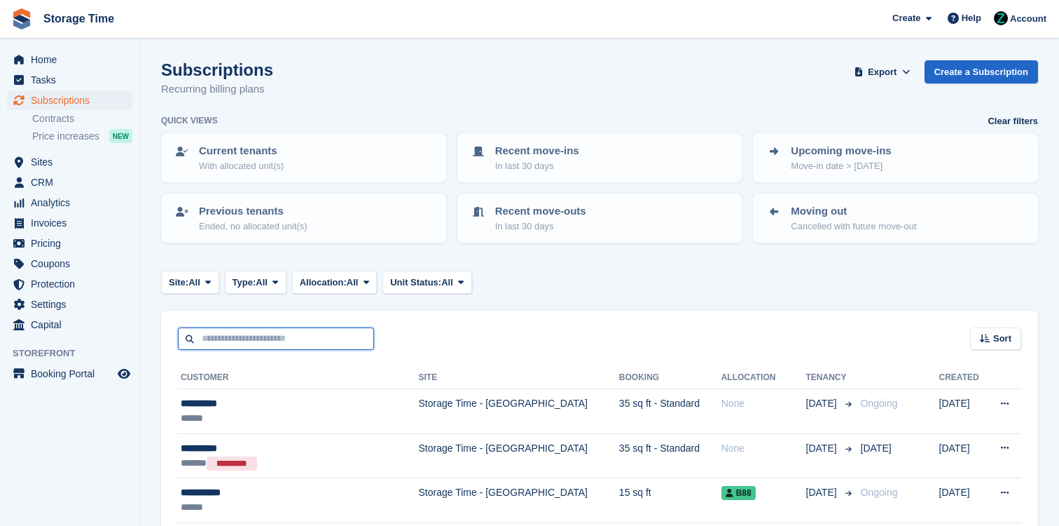
click at [326, 348] on input "text" at bounding box center [276, 338] width 196 height 23
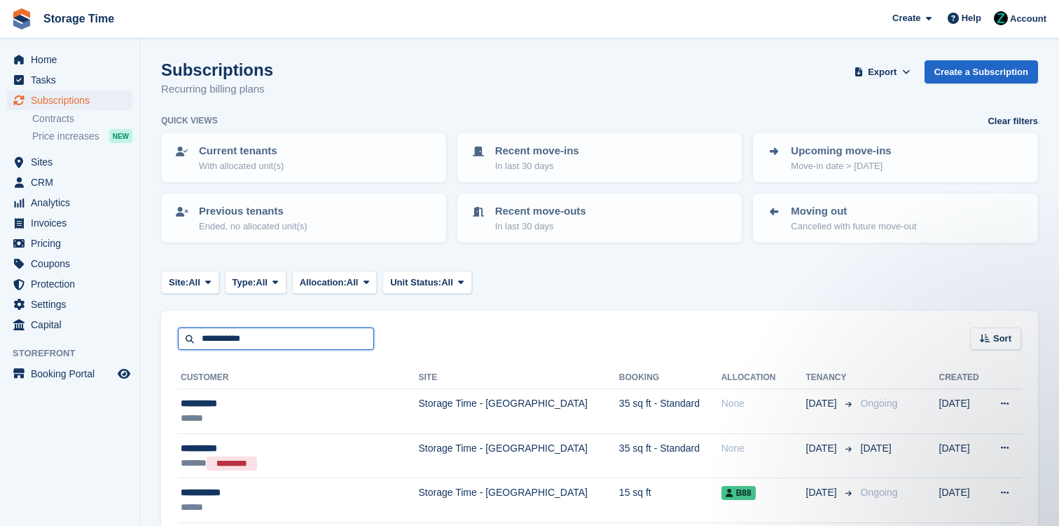
type input "**********"
